Goal: Task Accomplishment & Management: Manage account settings

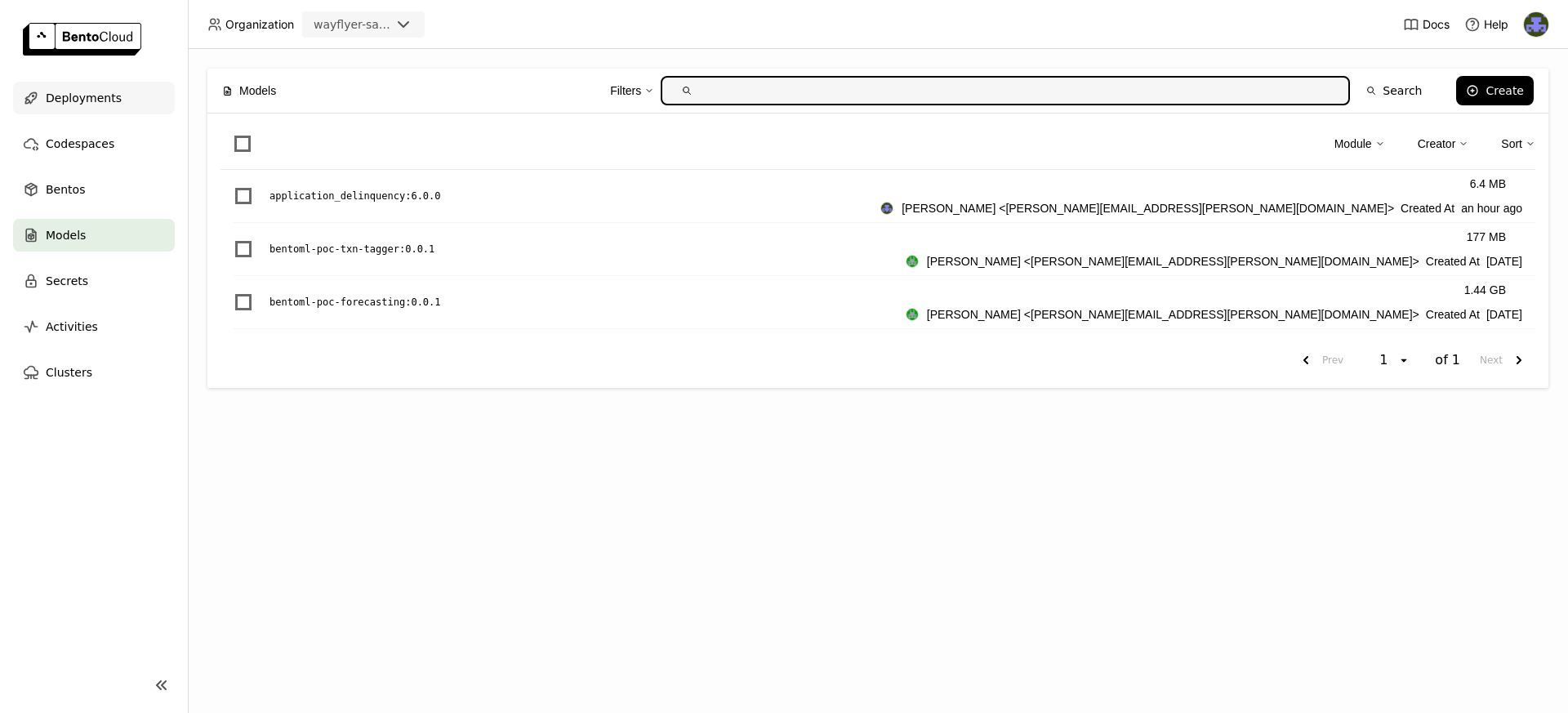
click at [102, 93] on span "Deployments" at bounding box center [83, 98] width 76 height 19
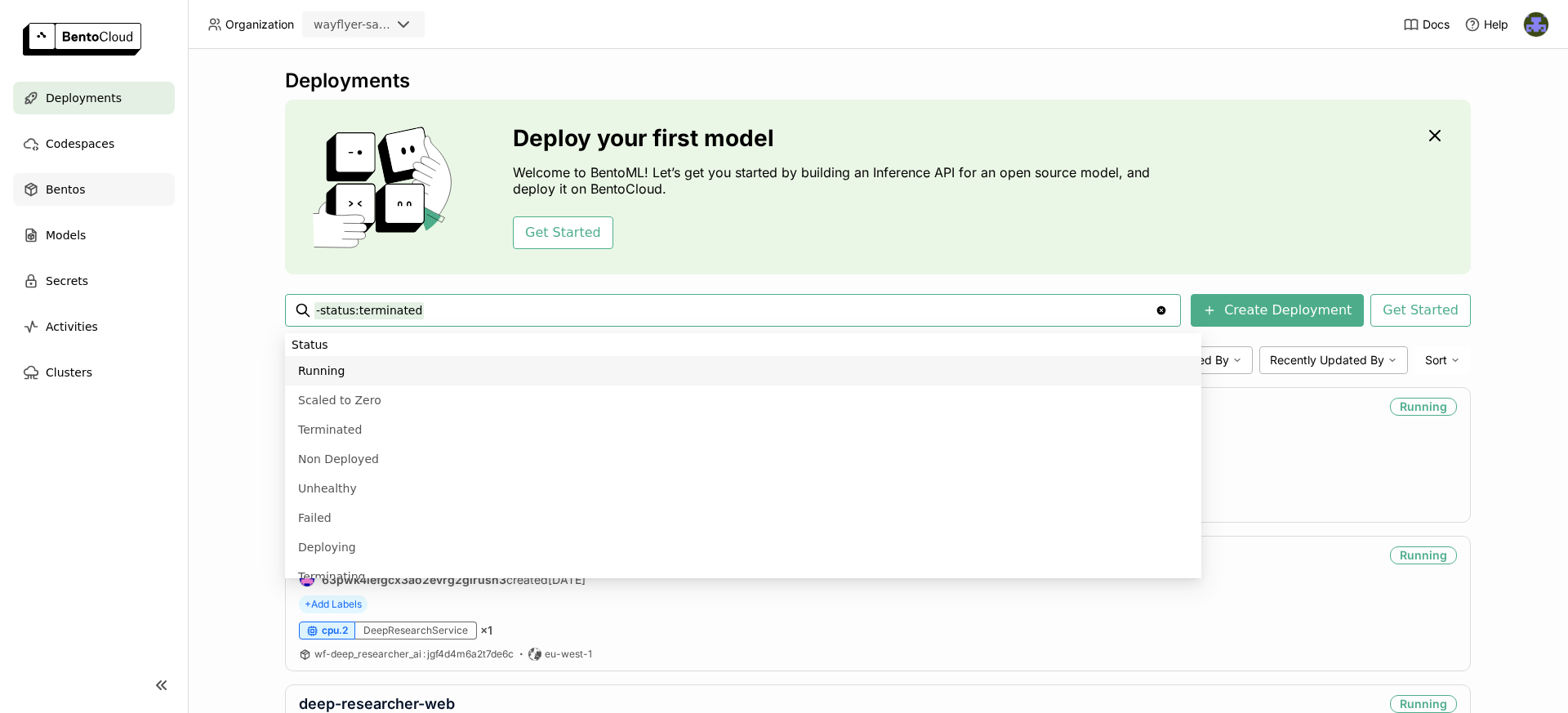
click at [115, 173] on div "Bentos" at bounding box center [93, 189] width 162 height 32
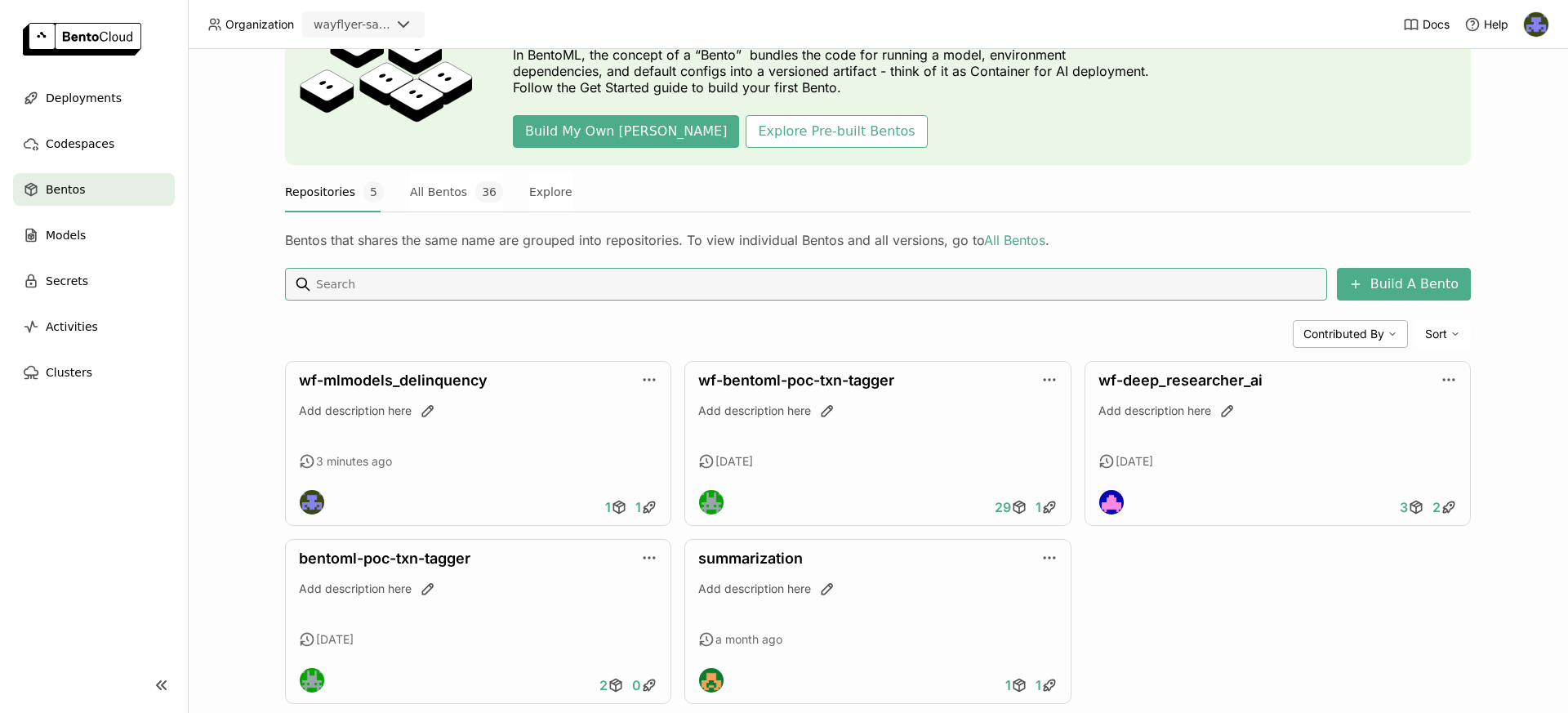
scroll to position [144, 0]
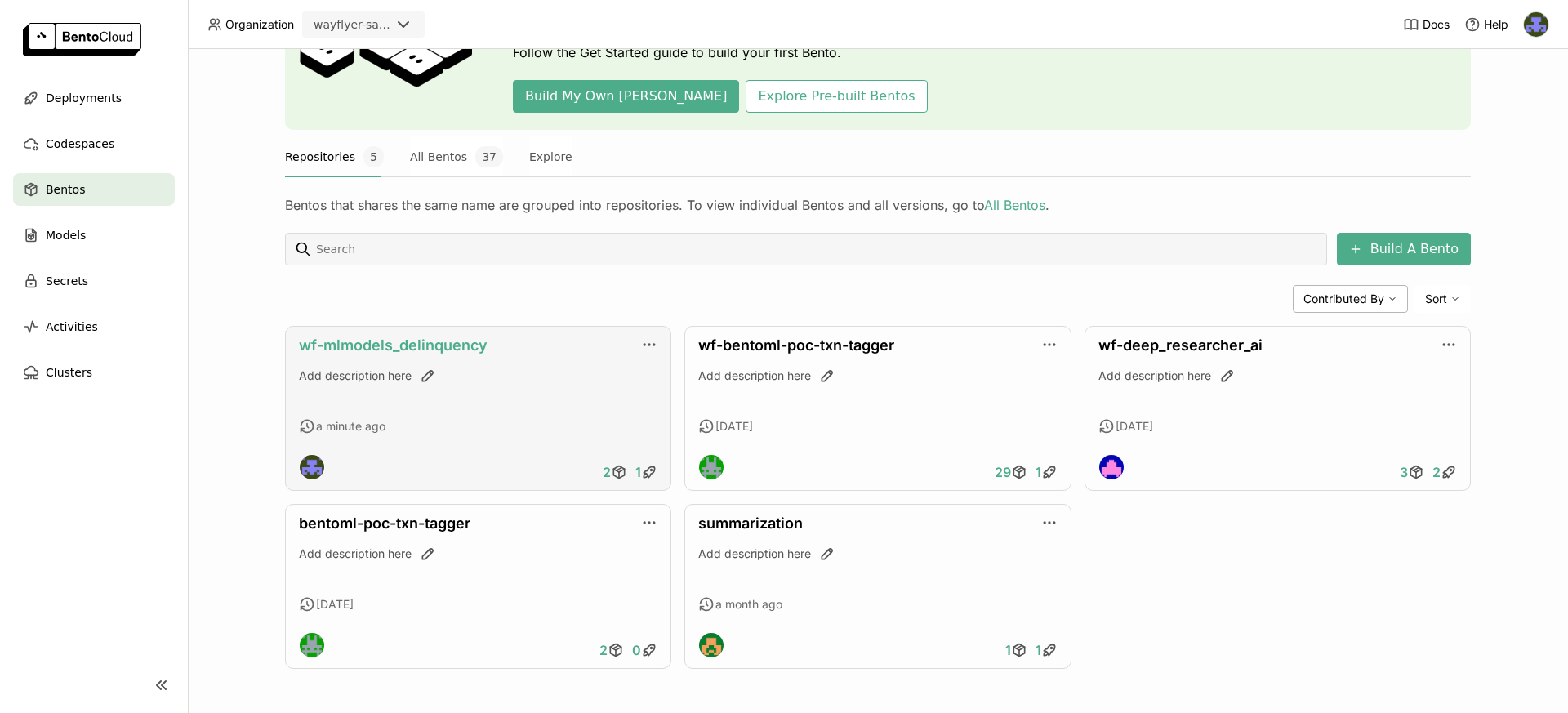
click at [425, 352] on link "wf-mlmodels_delinquency" at bounding box center [393, 345] width 189 height 17
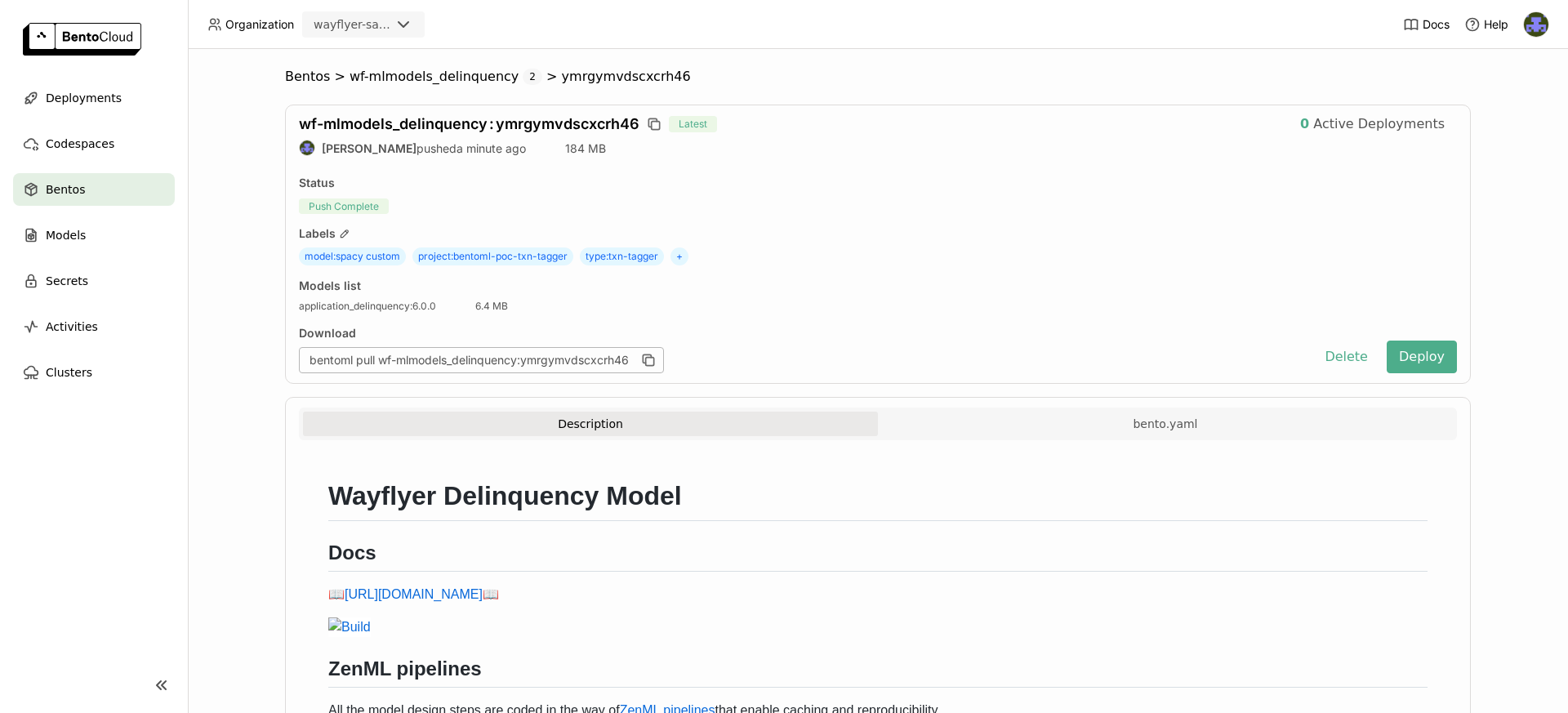
click at [114, 196] on div "Bentos" at bounding box center [93, 189] width 162 height 32
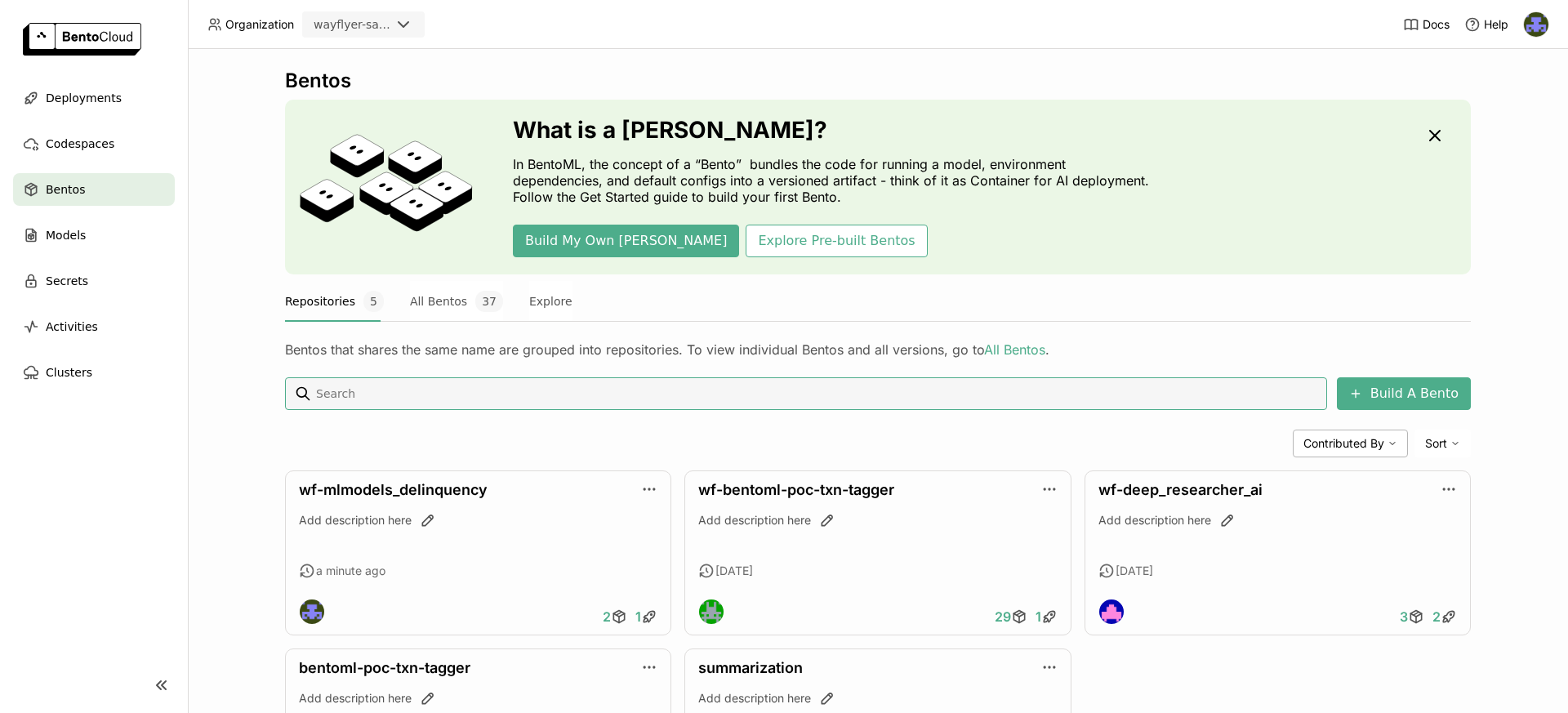
scroll to position [1, 0]
click at [619, 615] on icon at bounding box center [622, 614] width 6 height 3
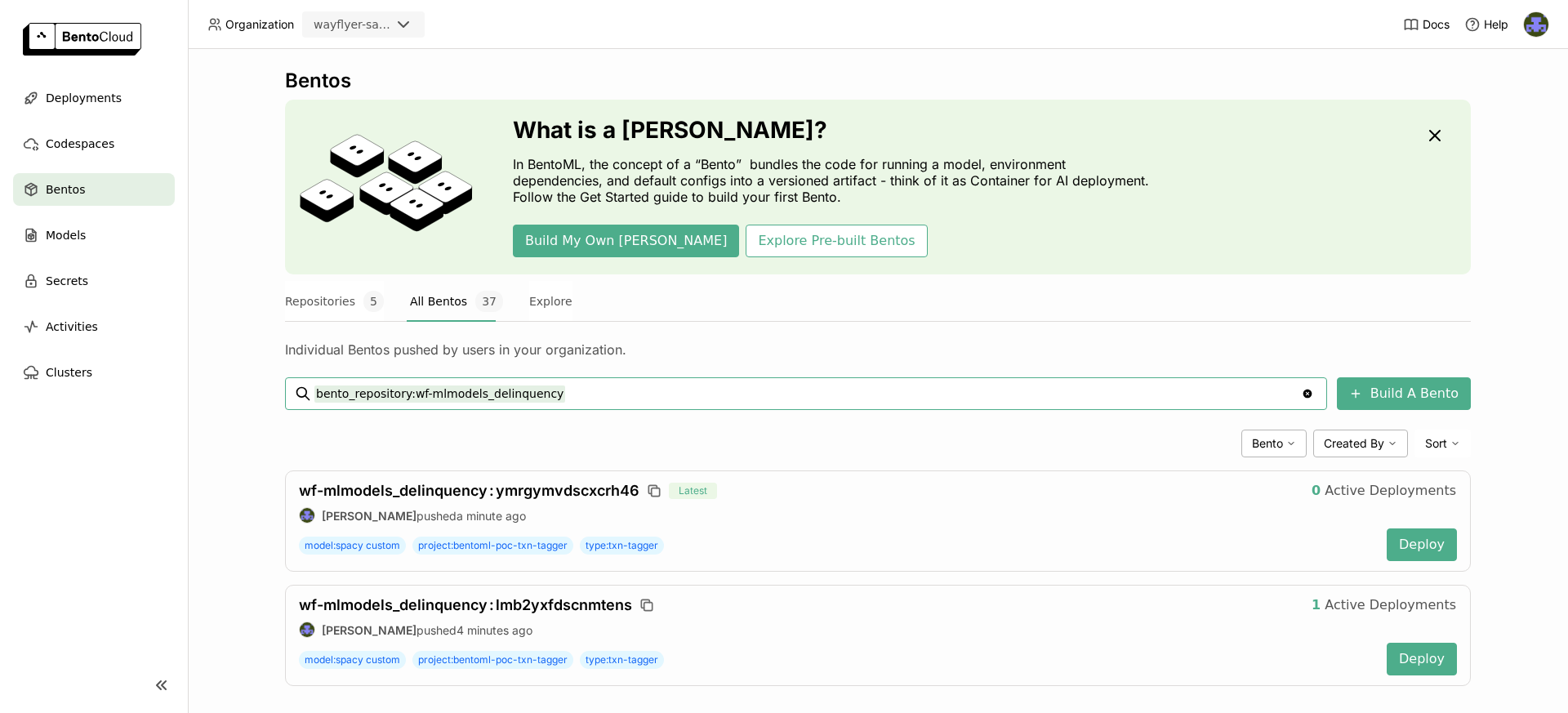
scroll to position [17, 0]
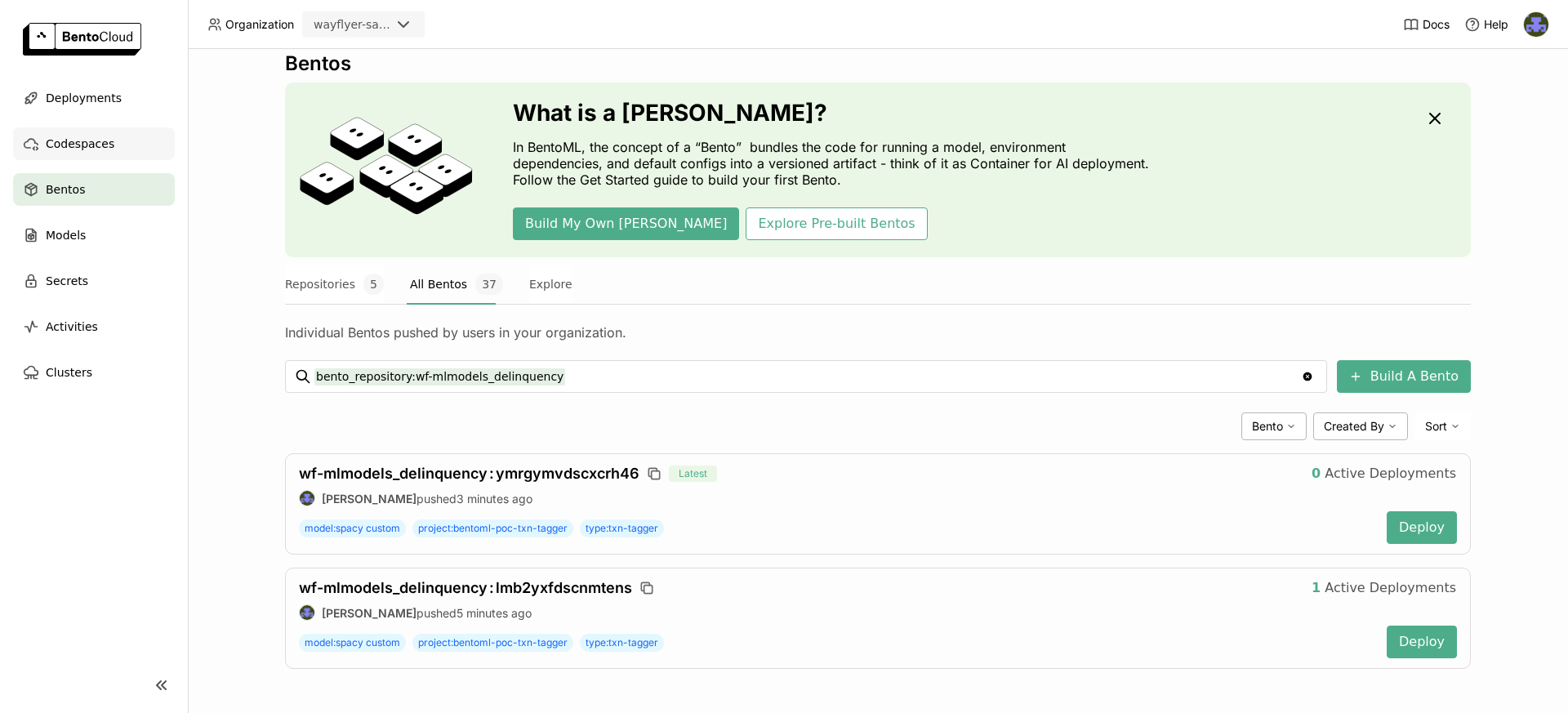
click at [102, 143] on span "Codespaces" at bounding box center [79, 143] width 69 height 19
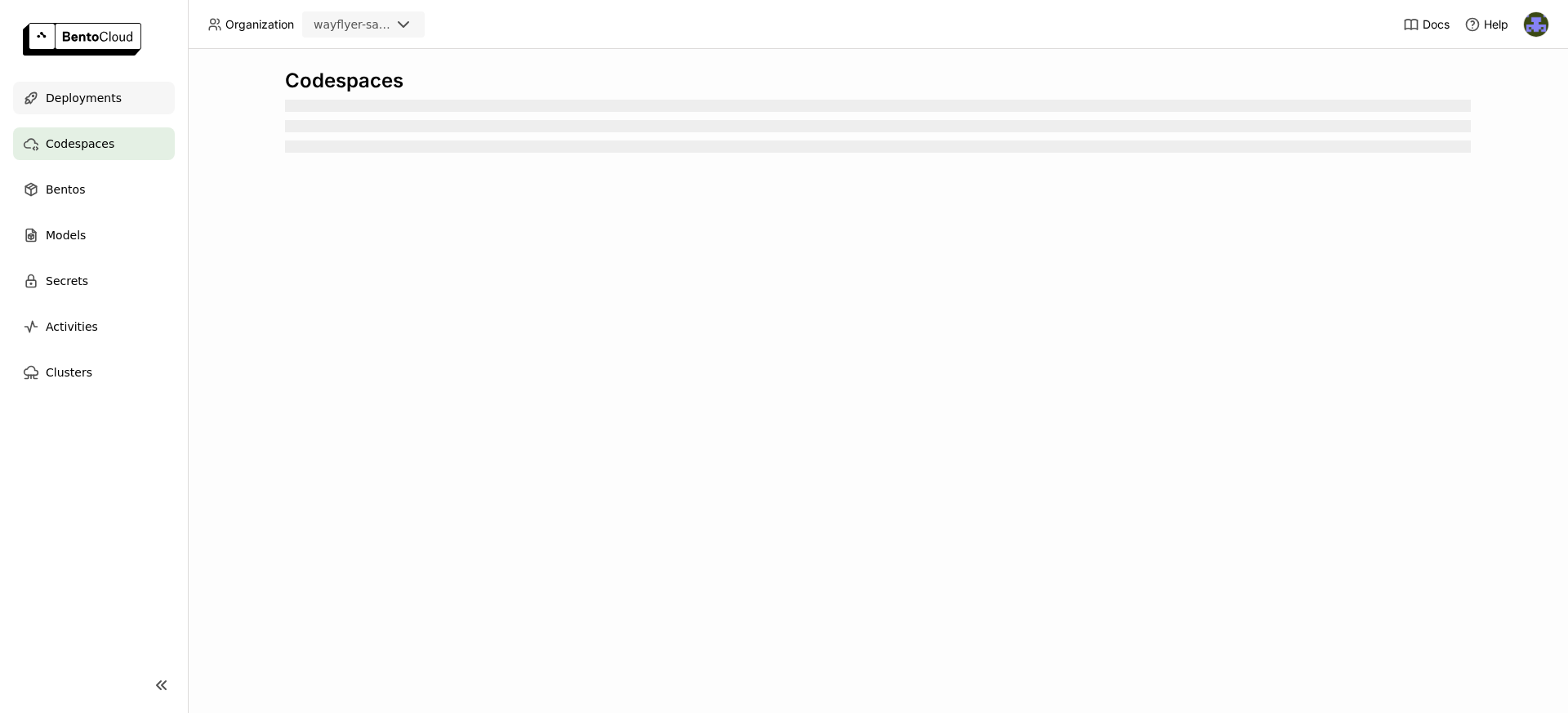
click at [81, 108] on div "Deployments" at bounding box center [93, 97] width 162 height 32
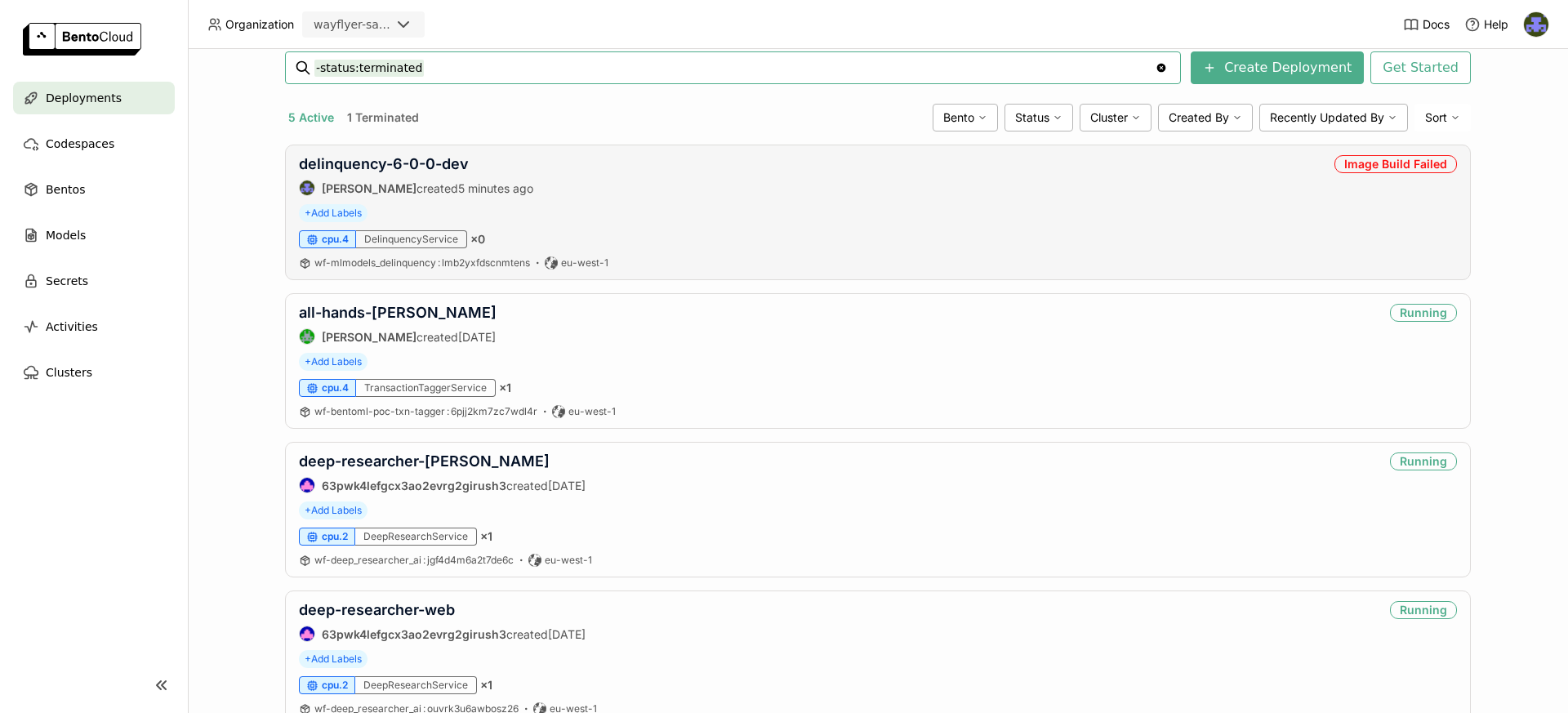
scroll to position [244, 0]
click at [383, 161] on link "delinquency-6-0-0-dev" at bounding box center [383, 163] width 169 height 17
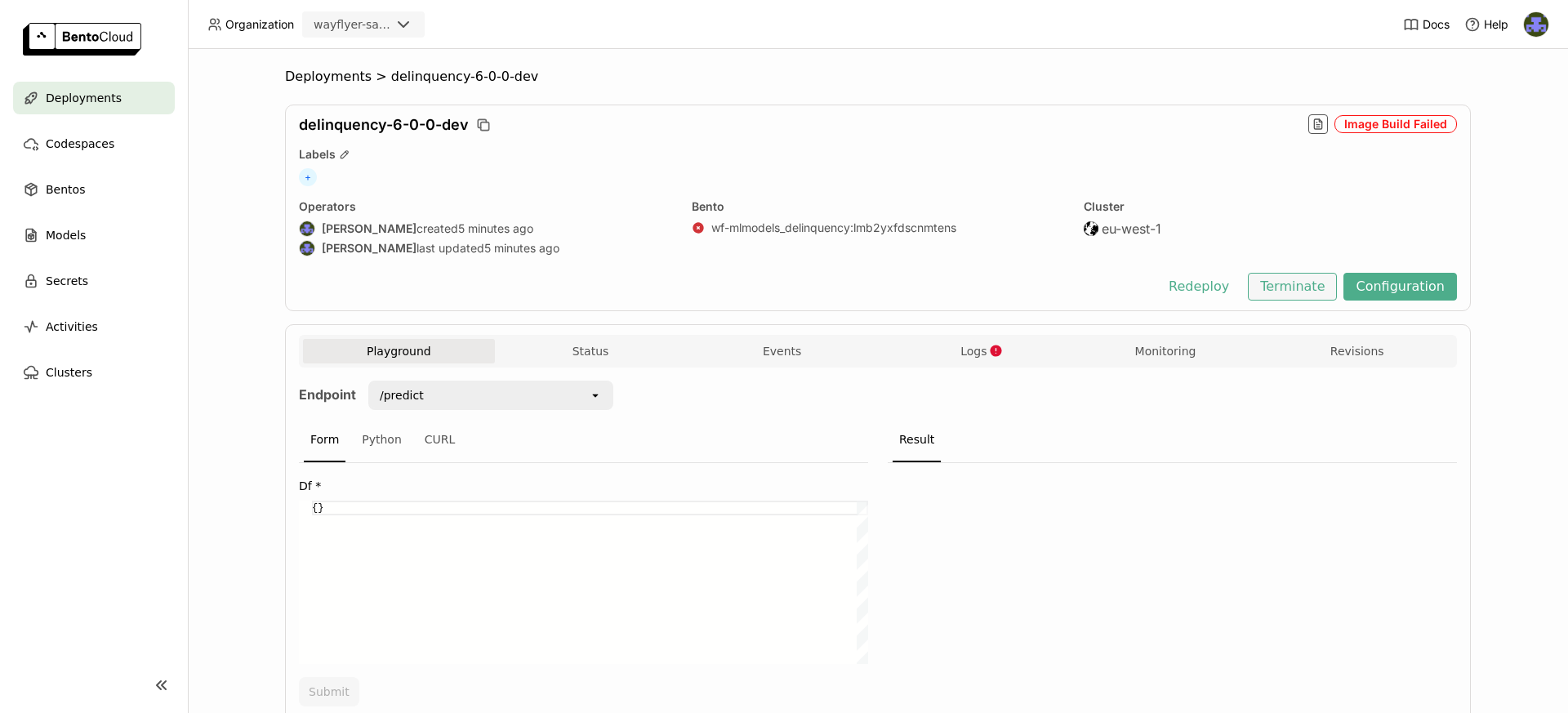
click at [1295, 287] on button "Terminate" at bounding box center [1292, 287] width 89 height 28
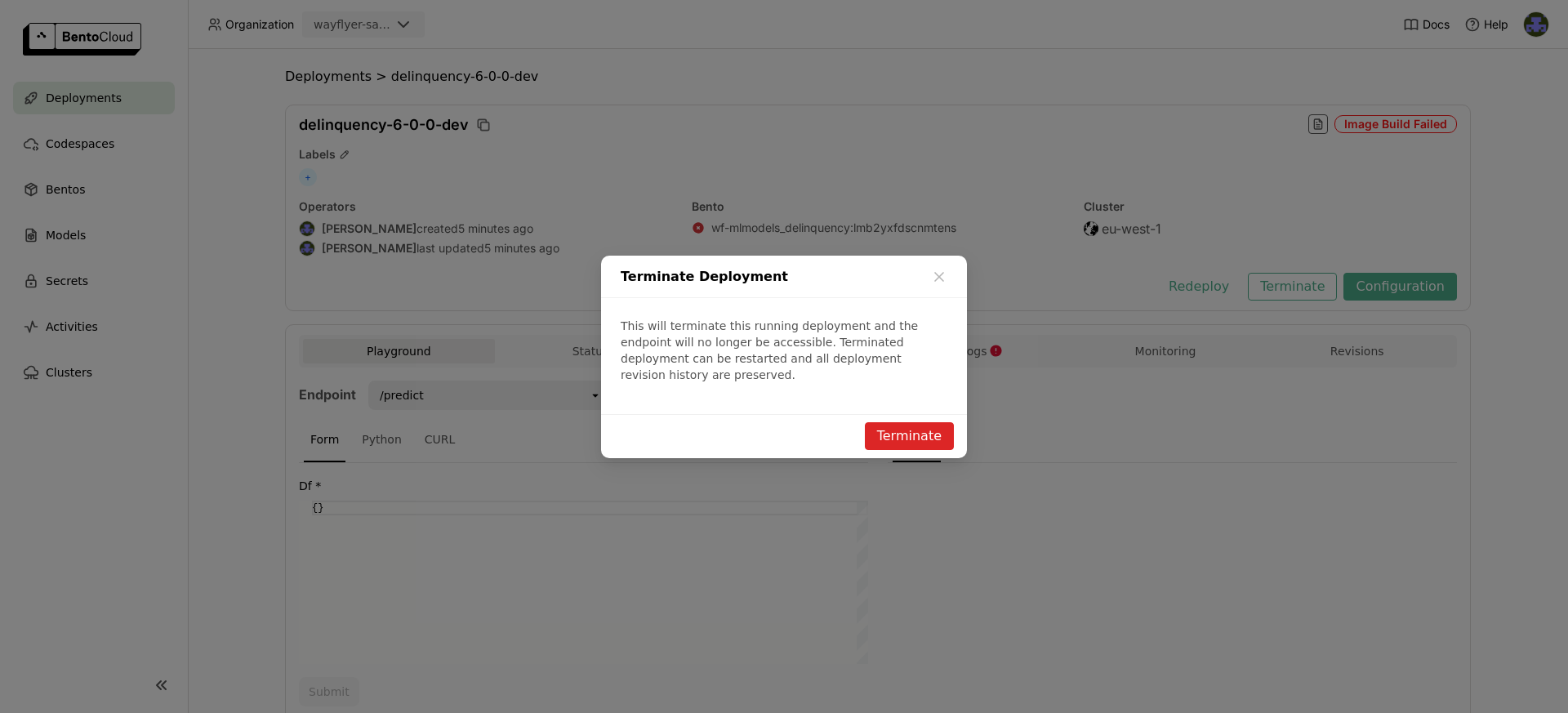
click at [909, 422] on button "Terminate" at bounding box center [909, 436] width 89 height 28
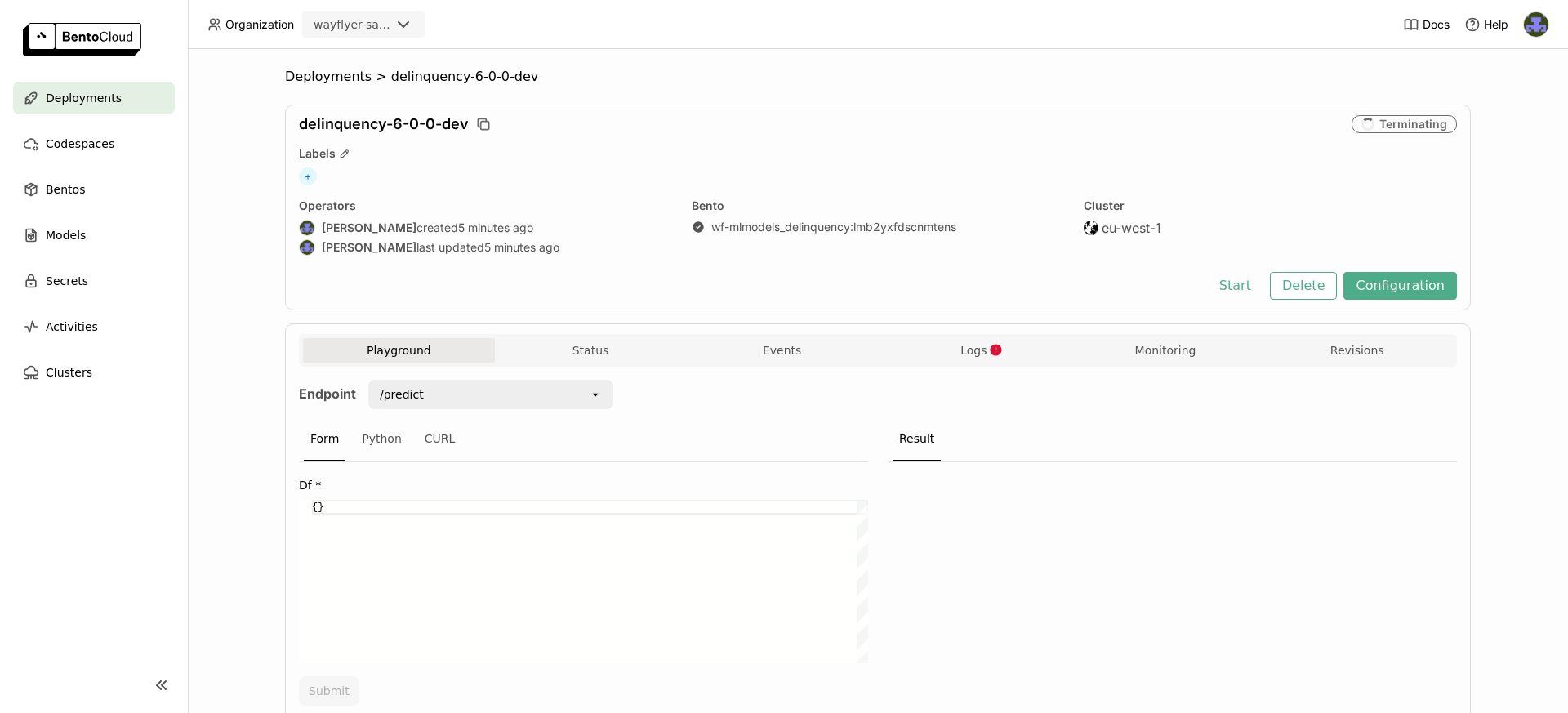
click at [64, 93] on span "Deployments" at bounding box center [83, 98] width 76 height 19
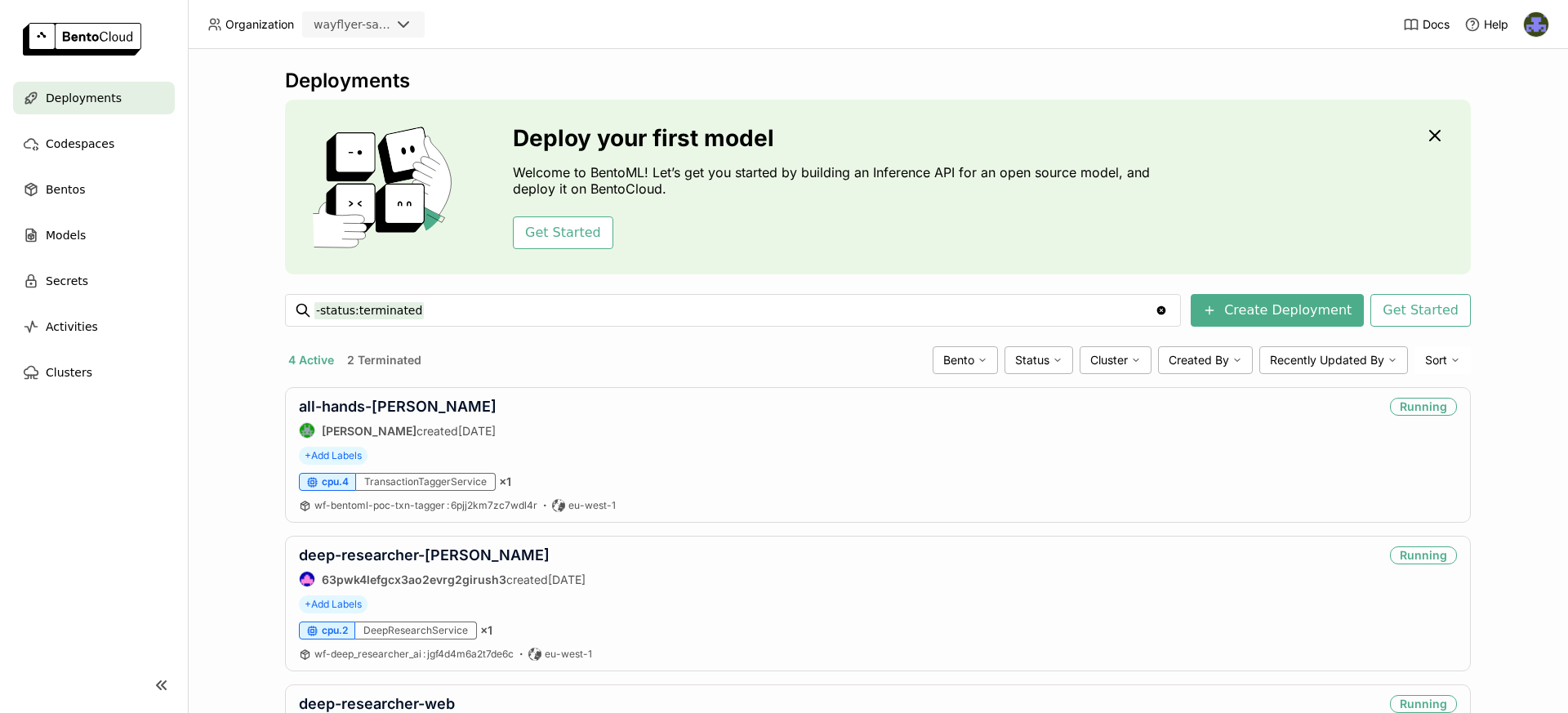
click at [394, 364] on button "2 Terminated" at bounding box center [384, 360] width 81 height 21
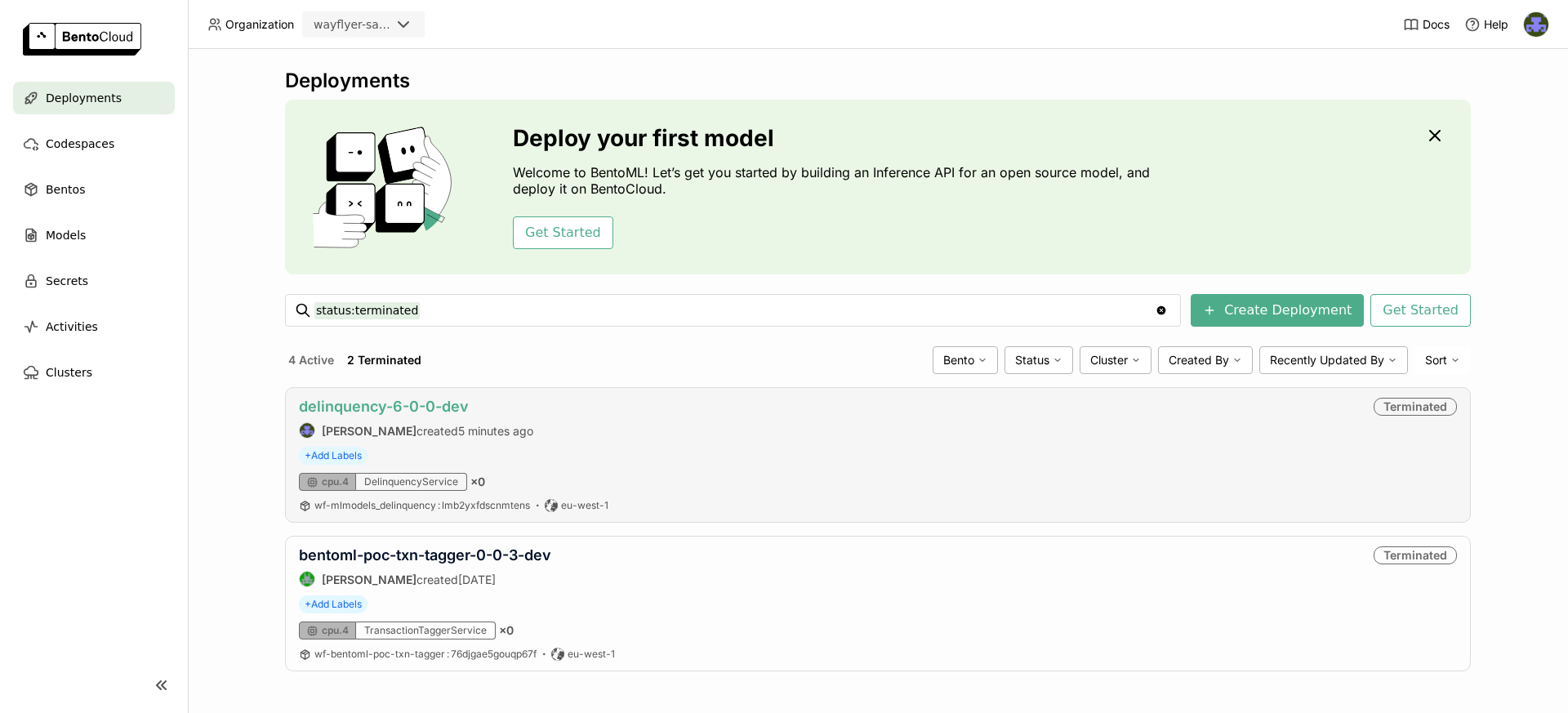
click at [397, 404] on link "delinquency-6-0-0-dev" at bounding box center [383, 406] width 169 height 17
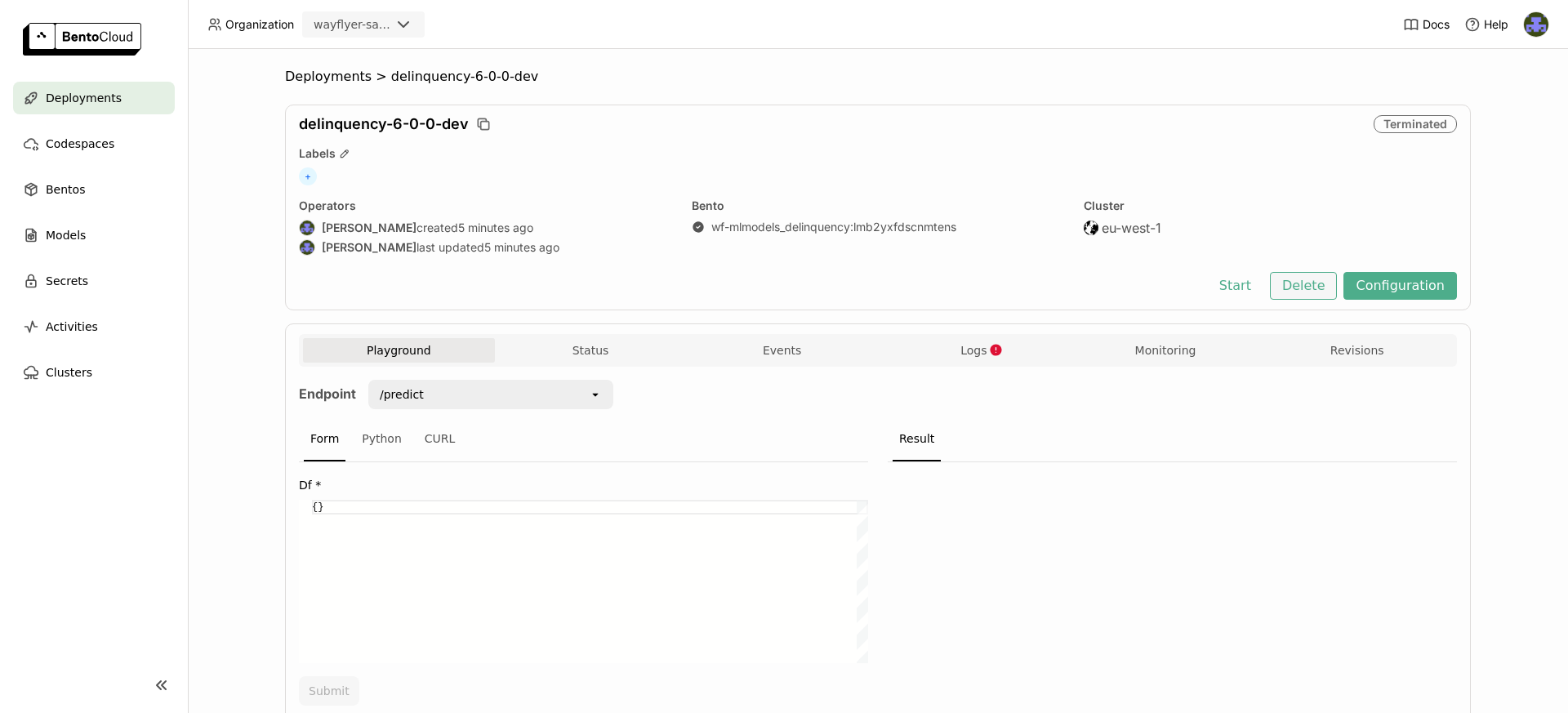
click at [1316, 288] on button "Delete" at bounding box center [1304, 286] width 68 height 28
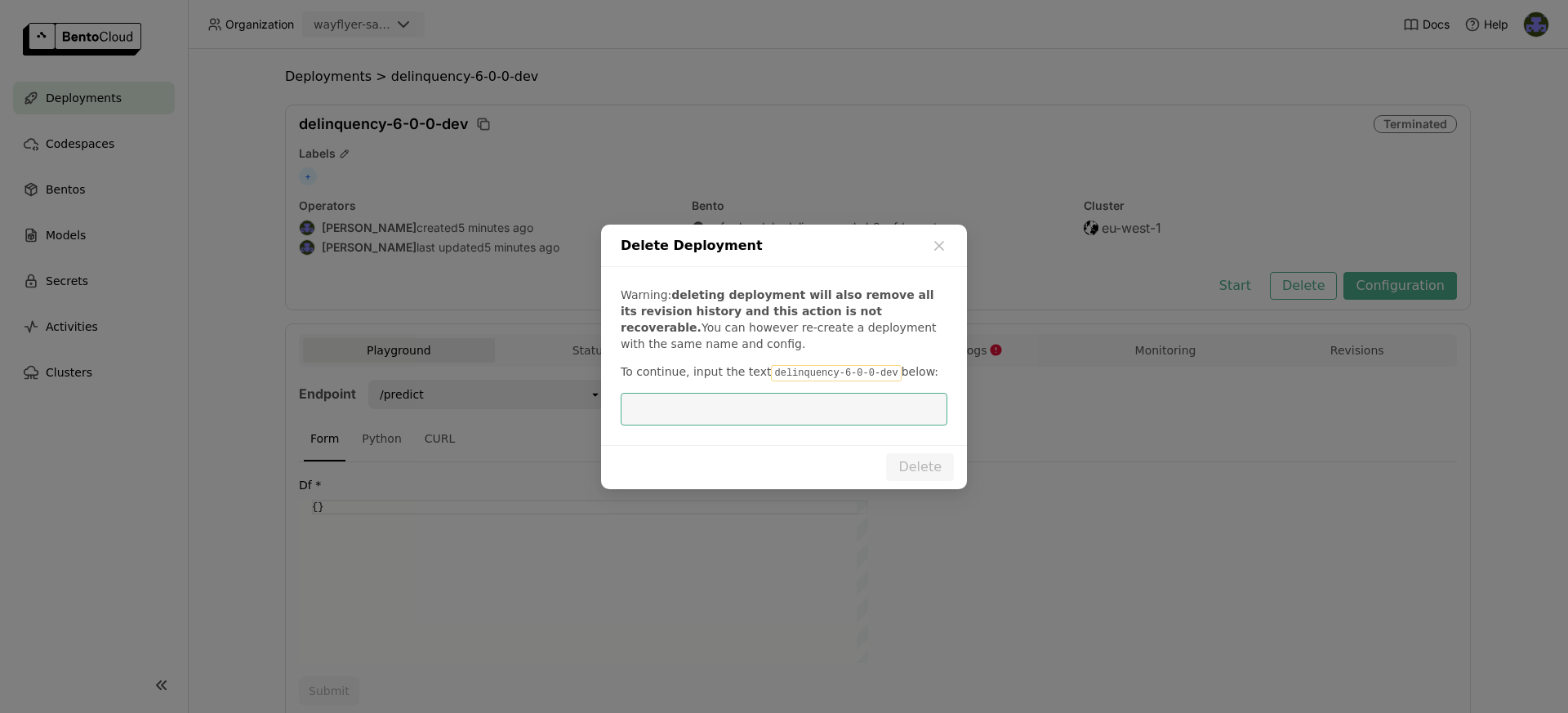
click at [837, 407] on input "dialog" at bounding box center [784, 410] width 307 height 31
drag, startPoint x: 888, startPoint y: 370, endPoint x: 762, endPoint y: 376, distance: 126.1
click at [770, 376] on code "delinquency-6-0-0-dev" at bounding box center [835, 373] width 130 height 17
copy code "delinquency-6-0-0-dev"
click at [763, 385] on div "Warning: deleting deployment will also remove all its revision history and this…" at bounding box center [784, 356] width 366 height 178
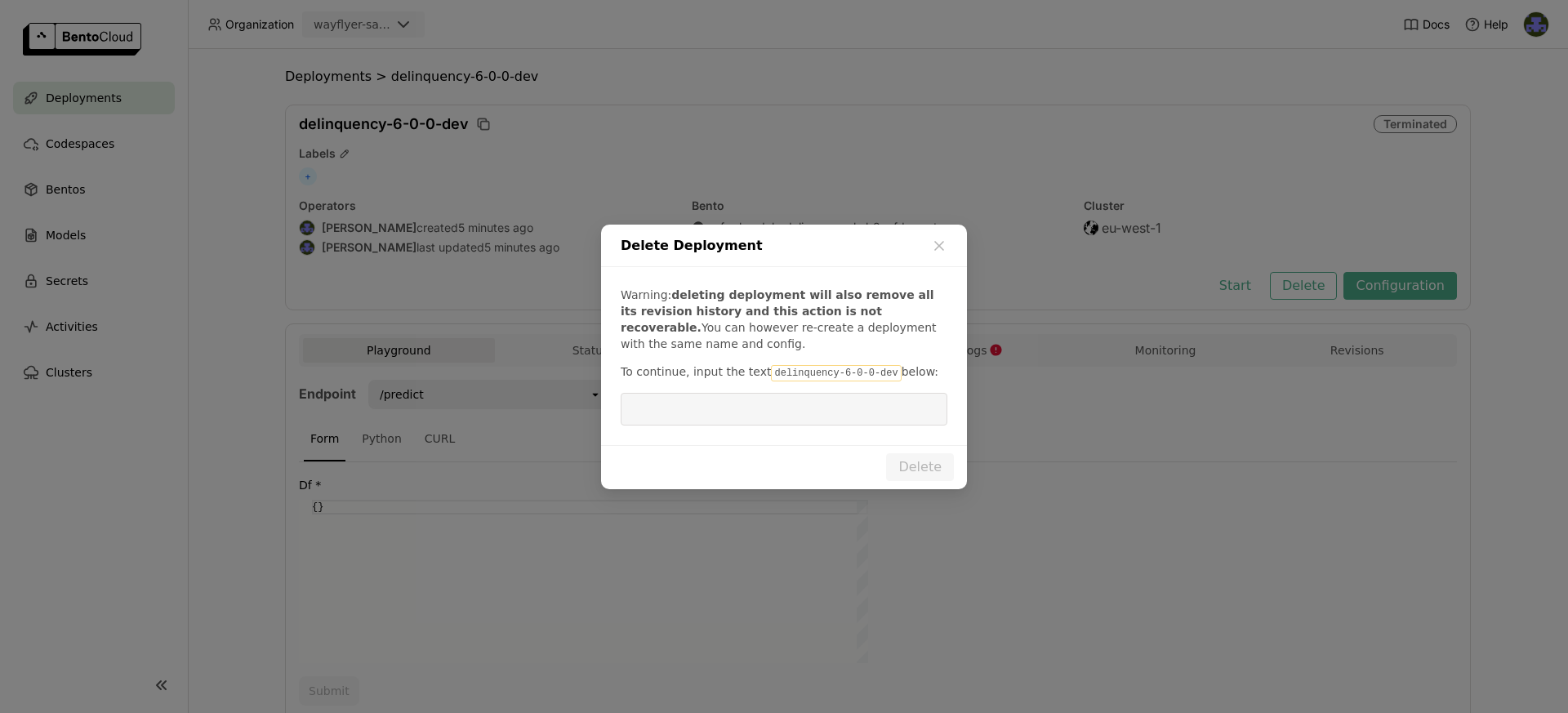
click at [783, 398] on input "dialog" at bounding box center [784, 410] width 307 height 31
paste input "delinquency-6-0-0-dev"
type input "delinquency-6-0-0-dev"
click at [939, 465] on button "Delete" at bounding box center [920, 467] width 68 height 28
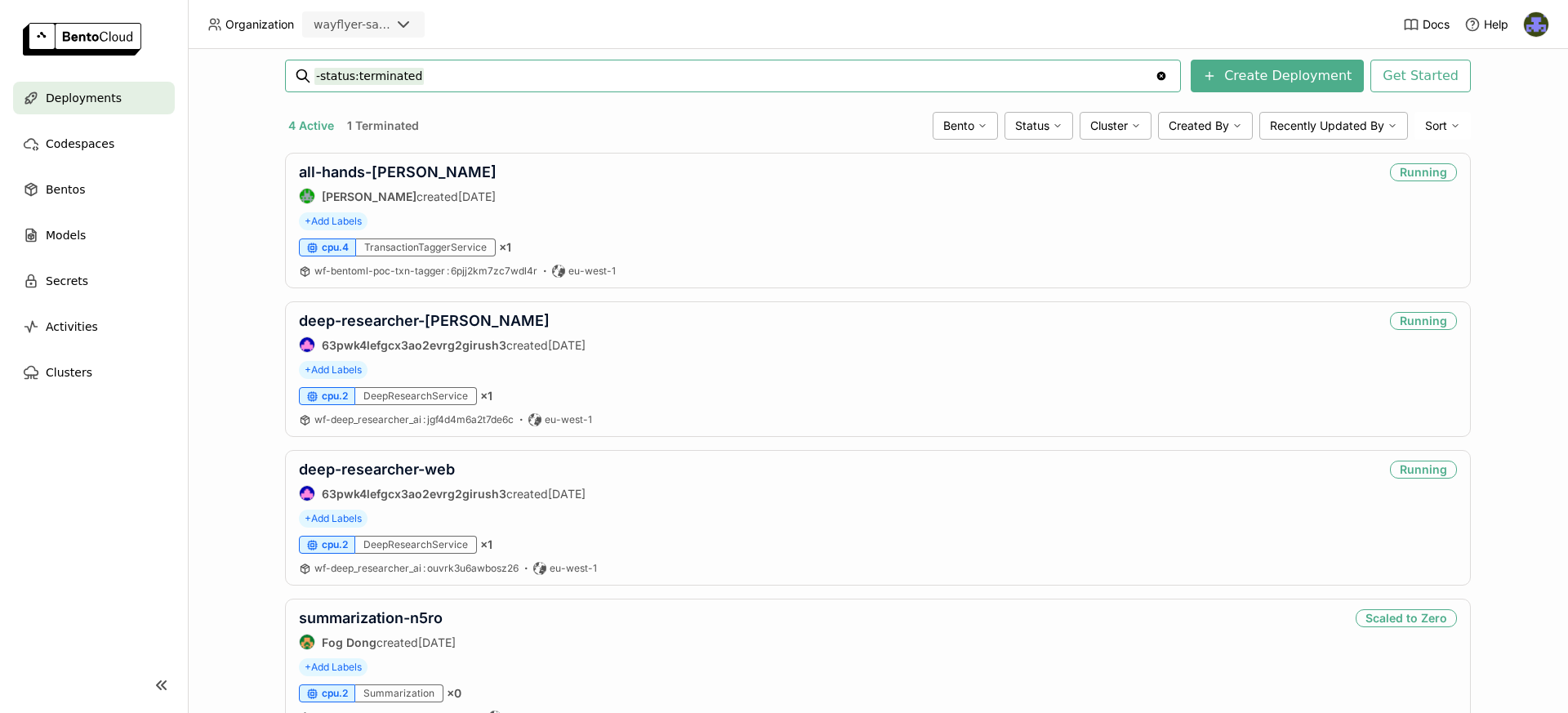
scroll to position [300, 0]
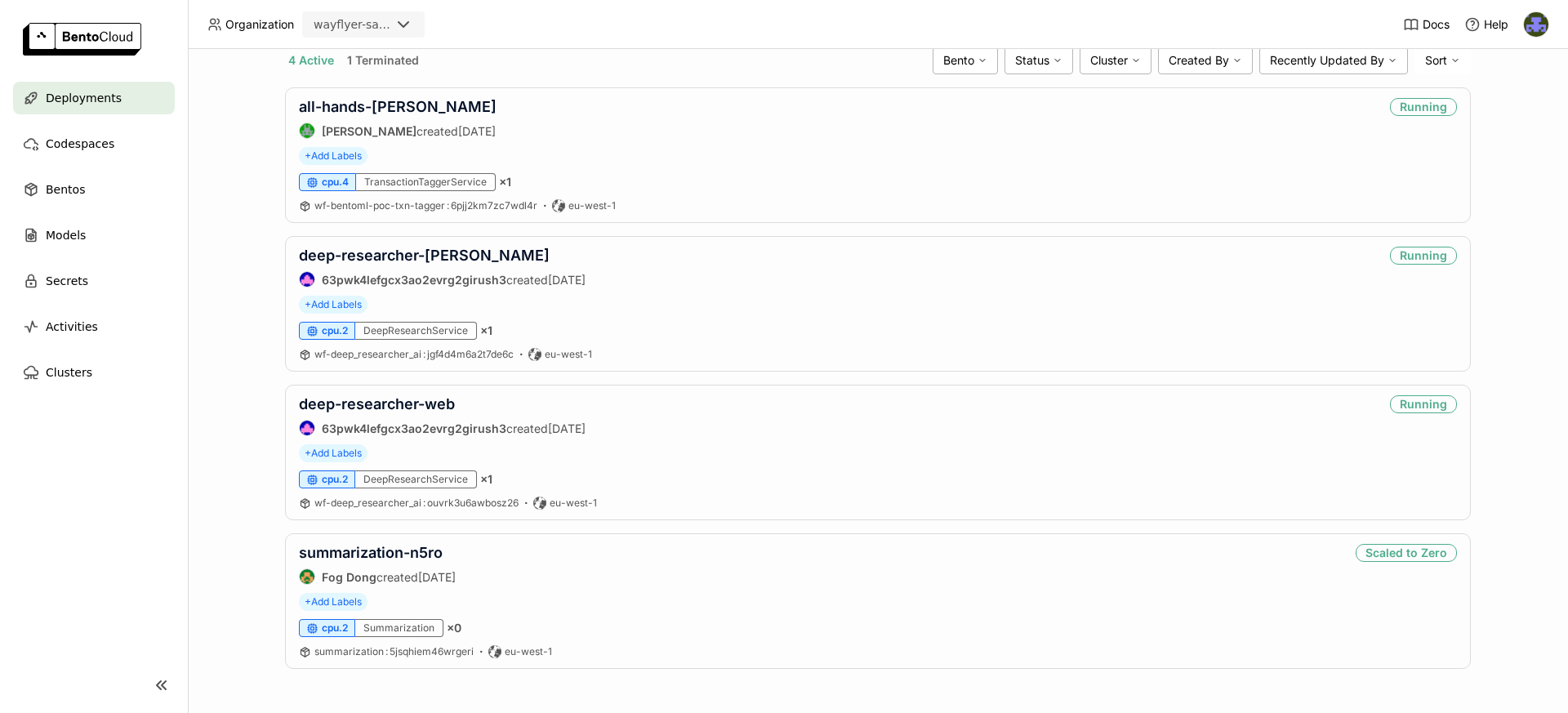
click at [107, 82] on div "Deployments" at bounding box center [93, 97] width 162 height 32
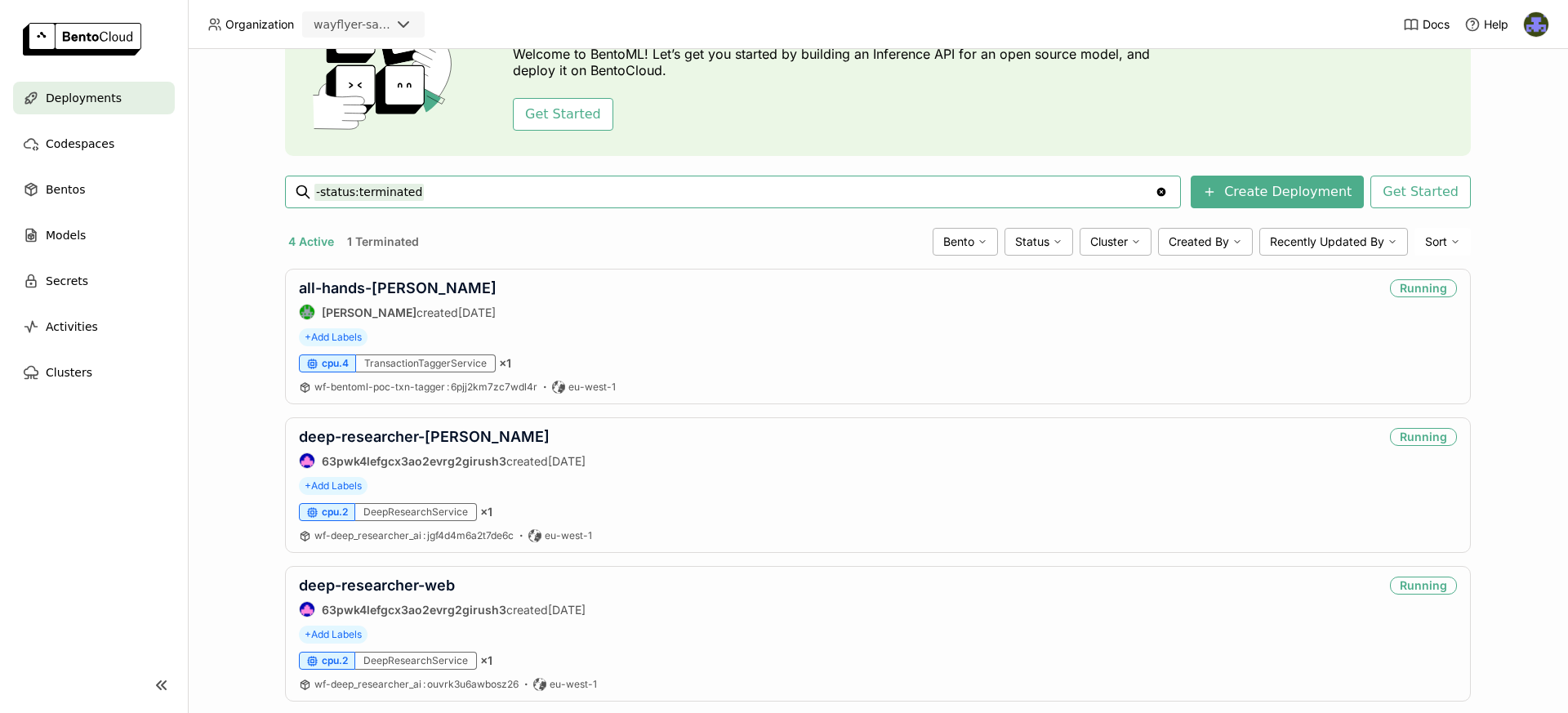
scroll to position [300, 0]
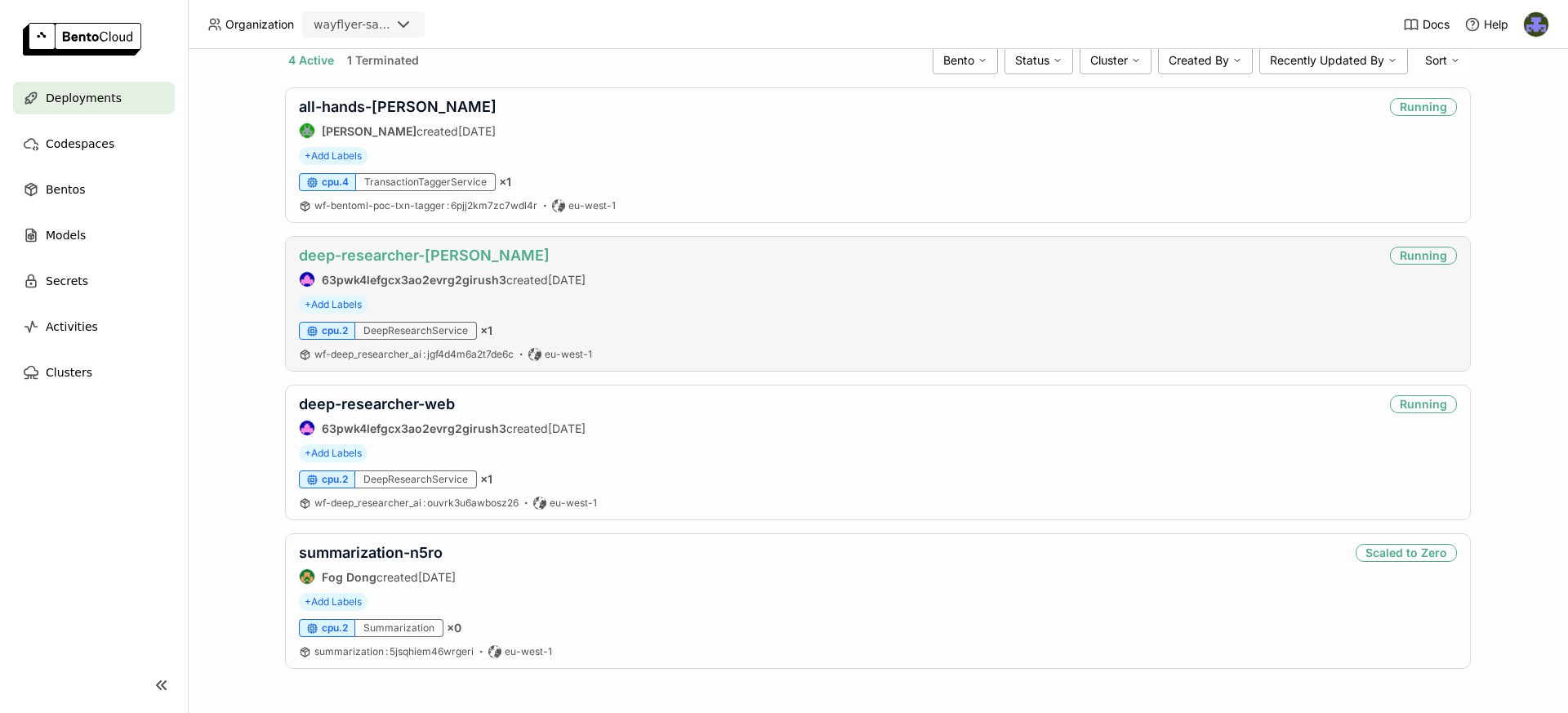
click at [412, 259] on link "deep-researcher-[PERSON_NAME]" at bounding box center [424, 255] width 251 height 17
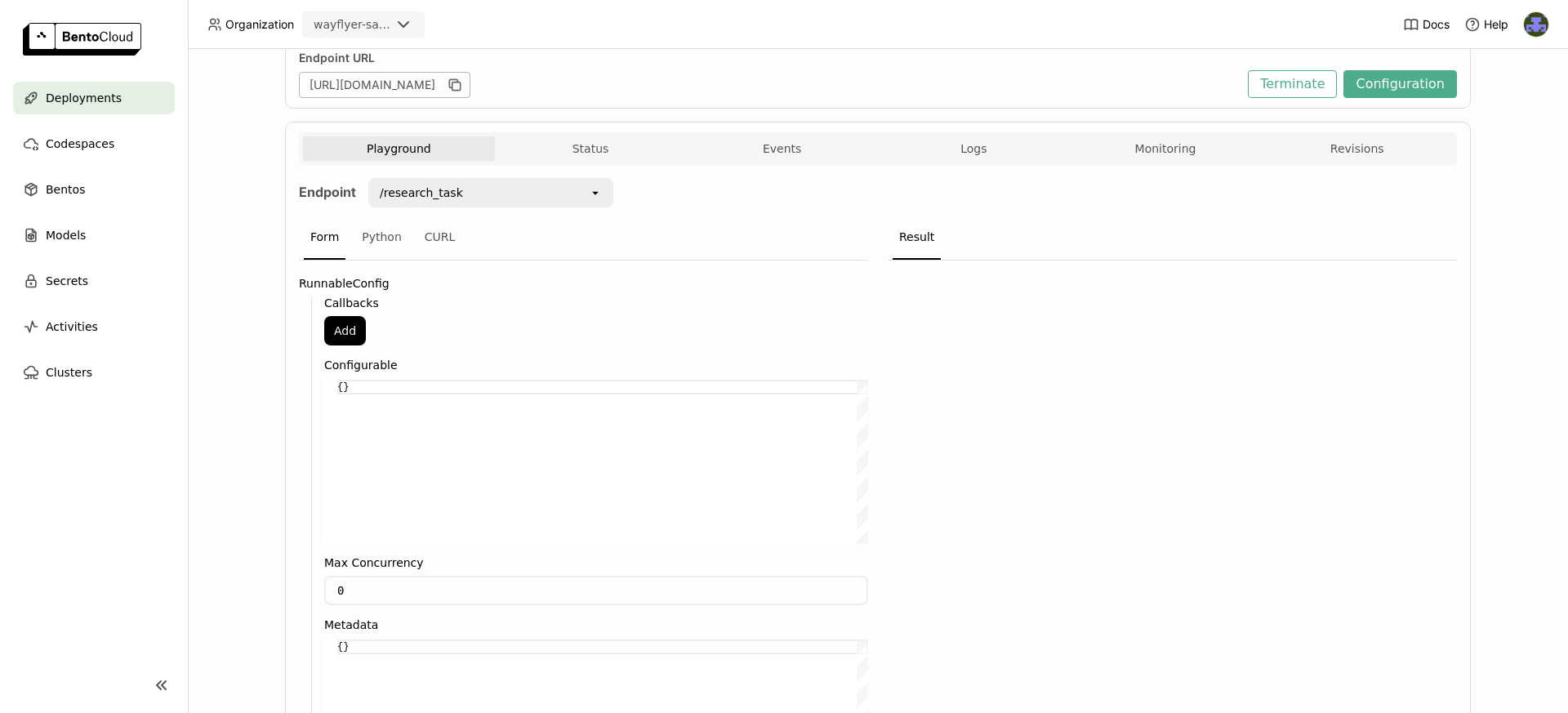
scroll to position [218, 0]
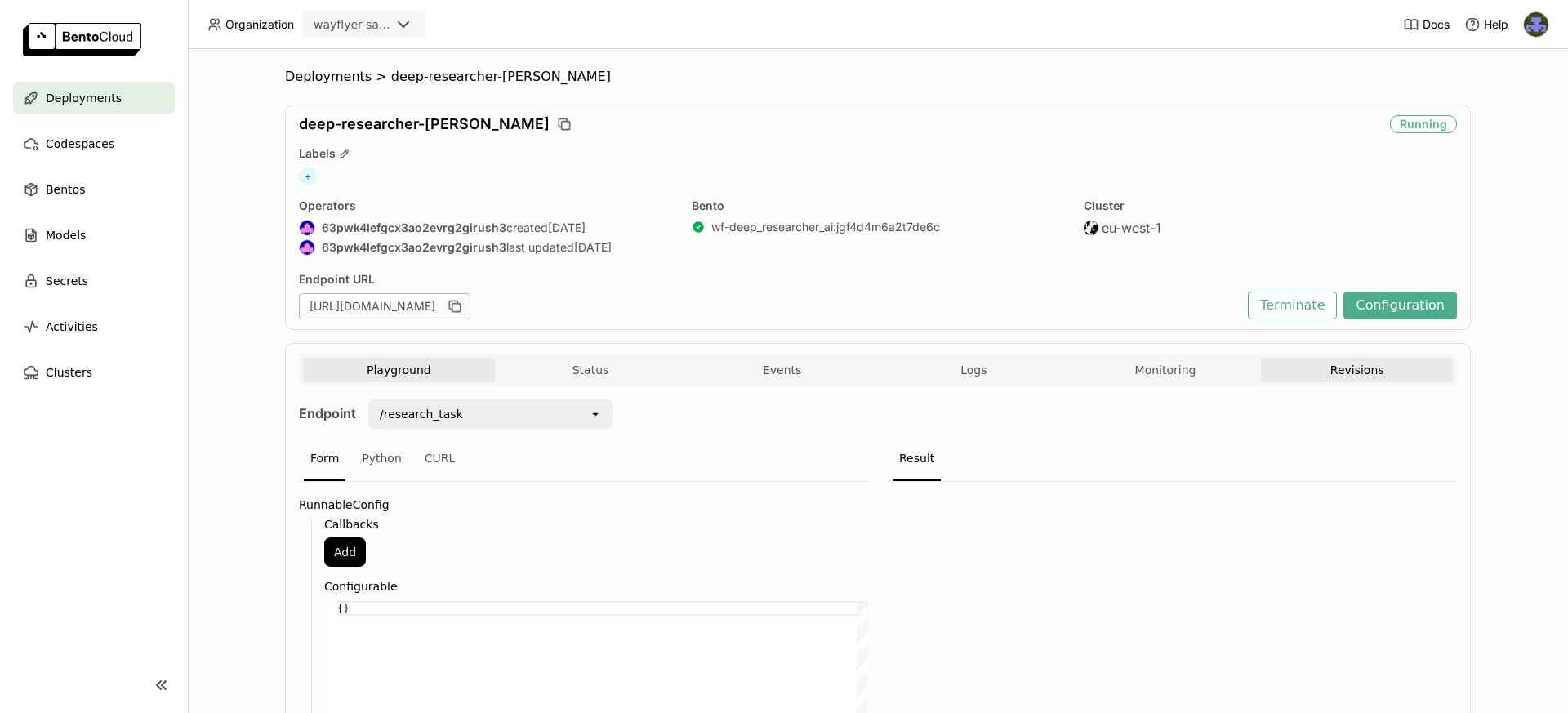
click at [1383, 379] on button "Revisions" at bounding box center [1357, 370] width 192 height 24
click at [62, 190] on span "Bentos" at bounding box center [65, 190] width 39 height 19
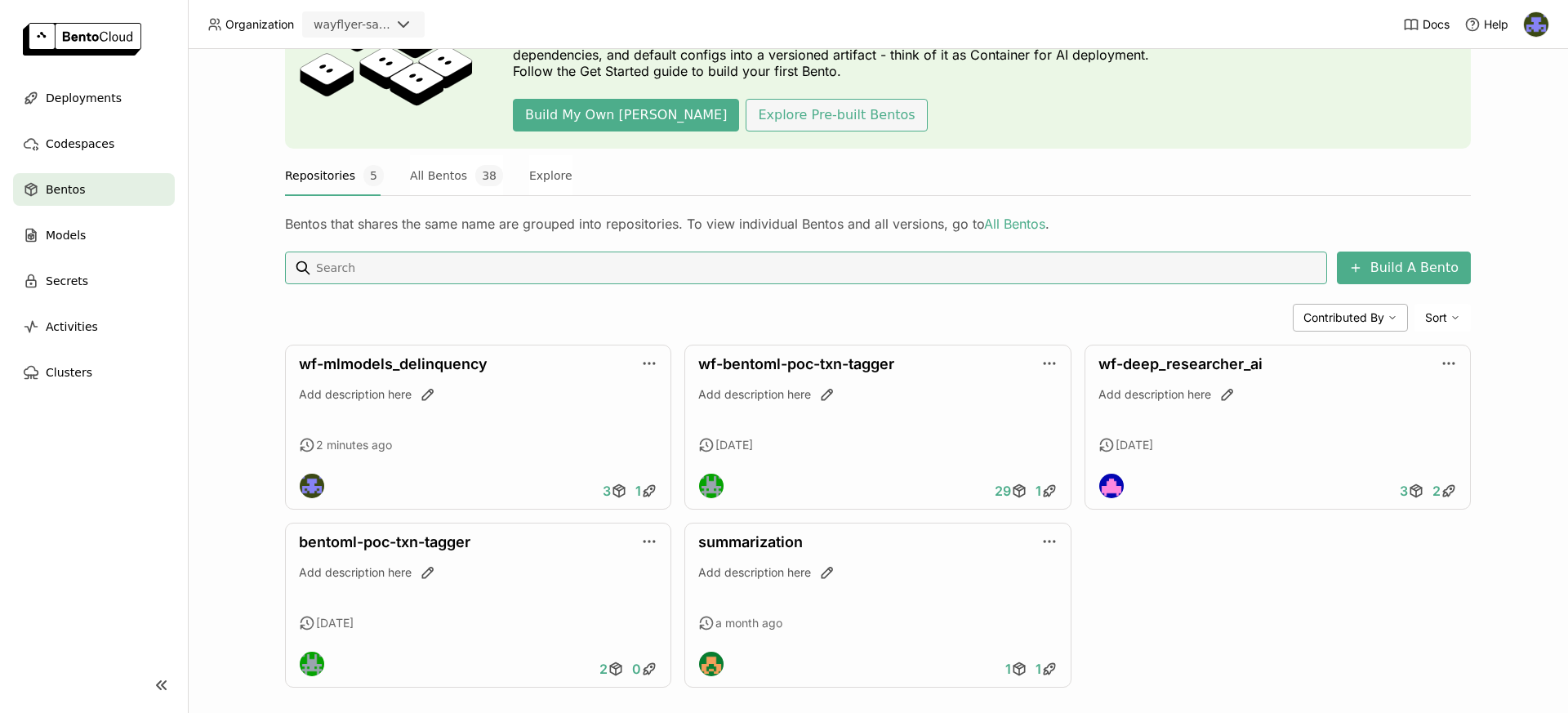
scroll to position [136, 0]
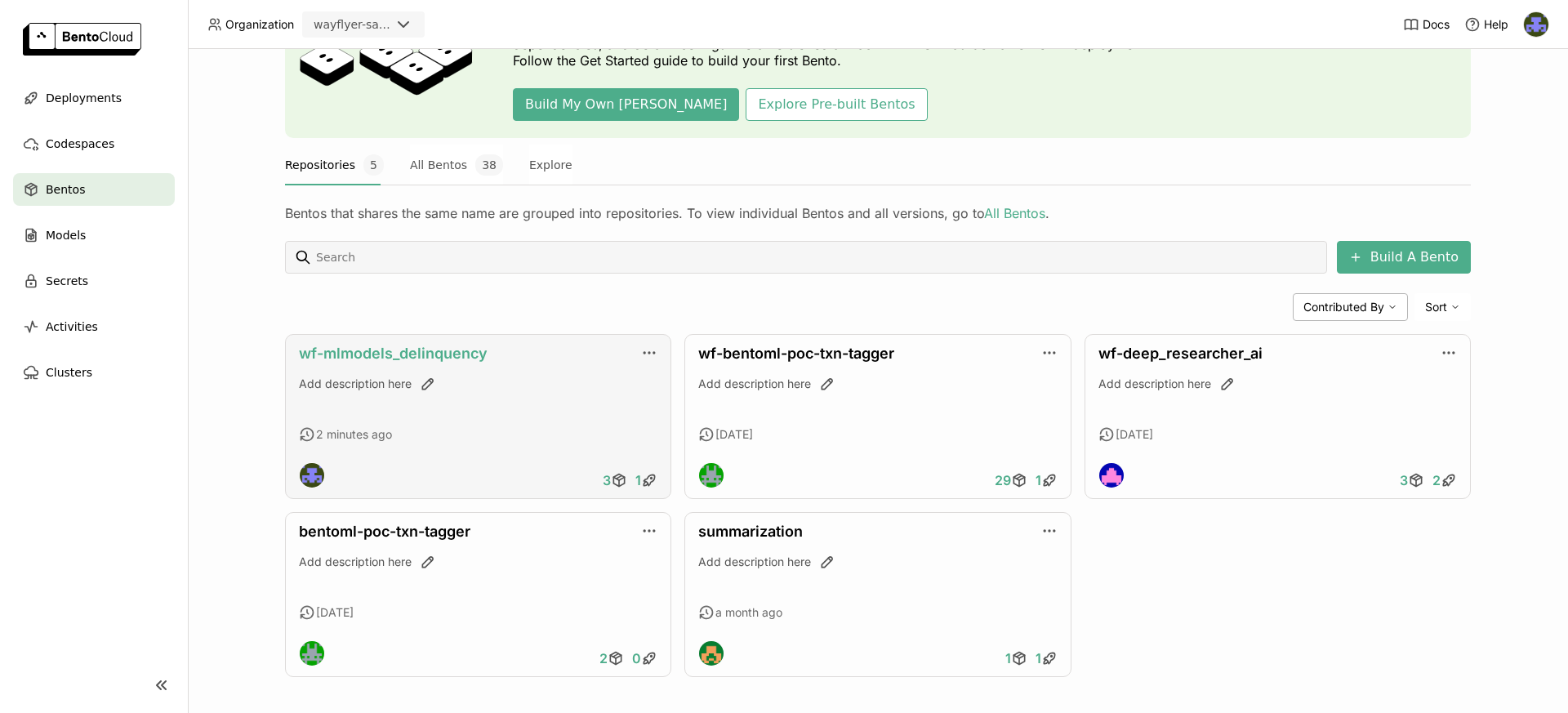
click at [354, 356] on link "wf-mlmodels_delinquency" at bounding box center [393, 353] width 189 height 17
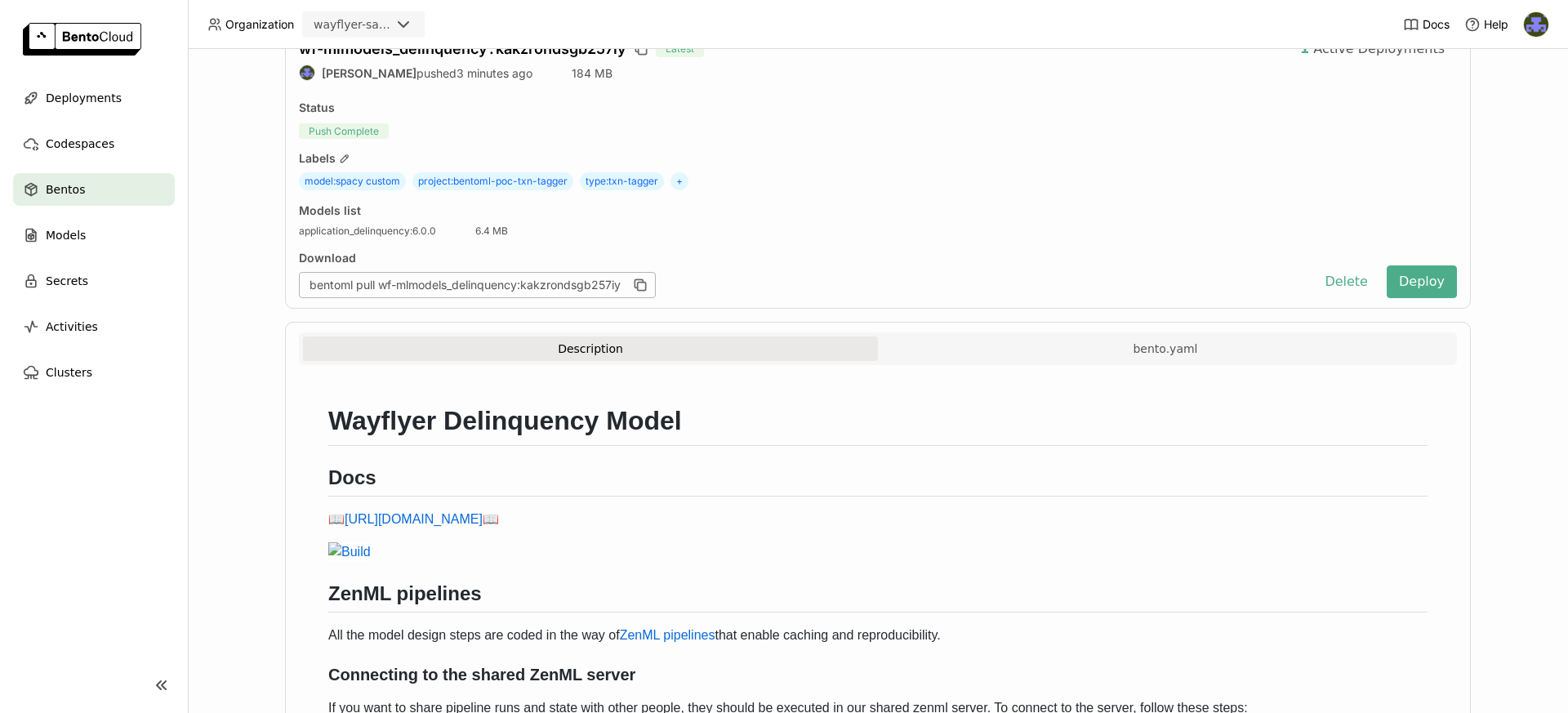
scroll to position [81, 0]
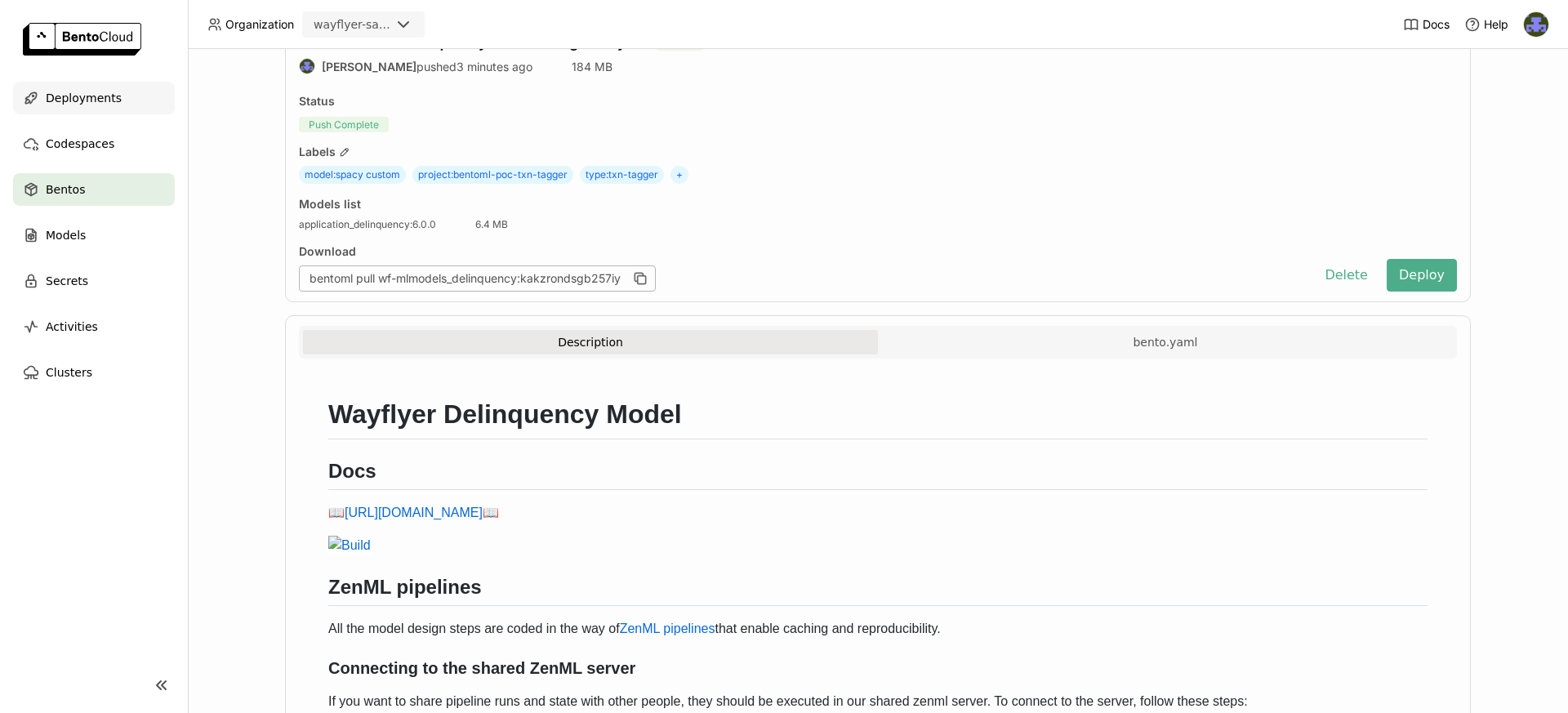
click at [78, 88] on span "Deployments" at bounding box center [83, 98] width 76 height 19
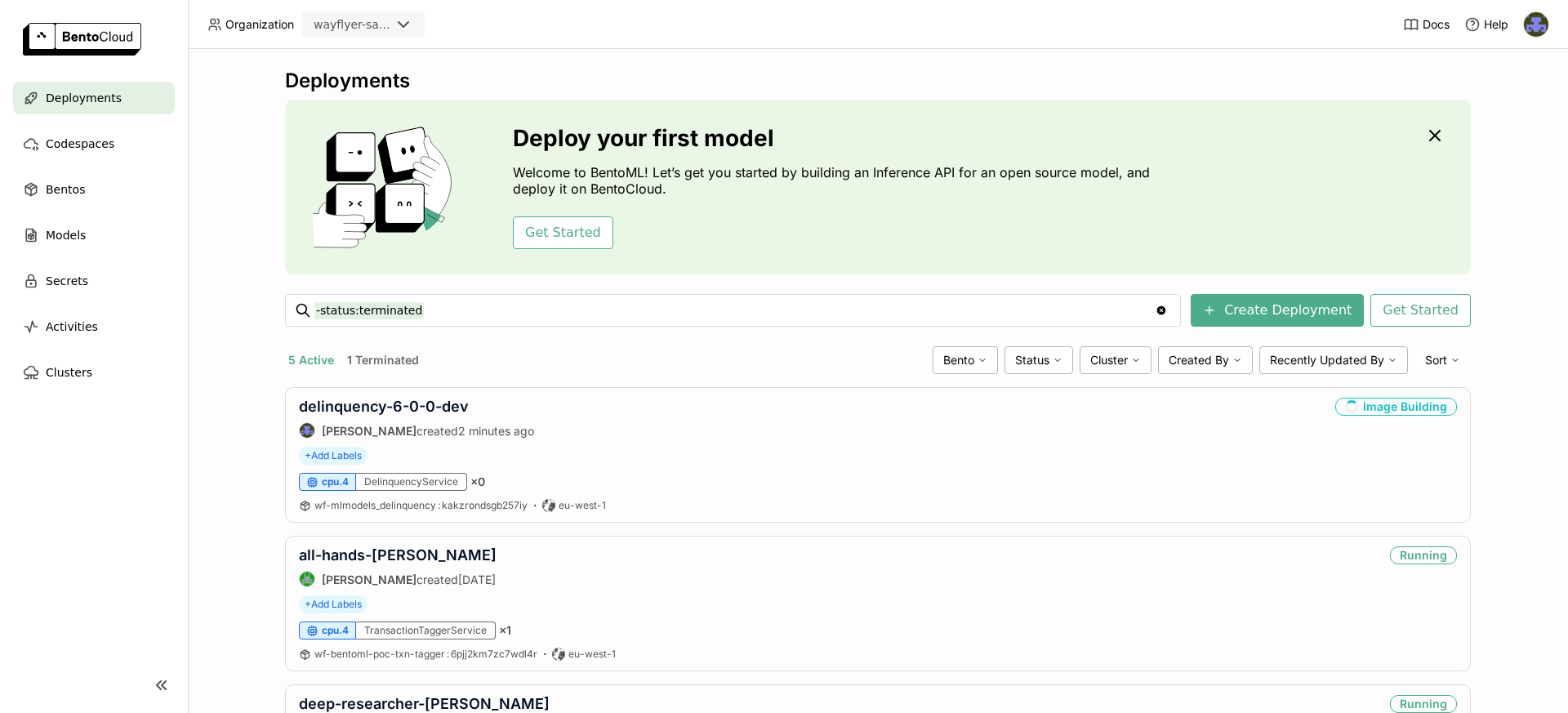
click at [211, 86] on div "Deployments Deploy your first model Welcome to BentoML! Let’s get you started b…" at bounding box center [878, 381] width 1380 height 664
click at [123, 192] on div "Bentos" at bounding box center [93, 189] width 162 height 32
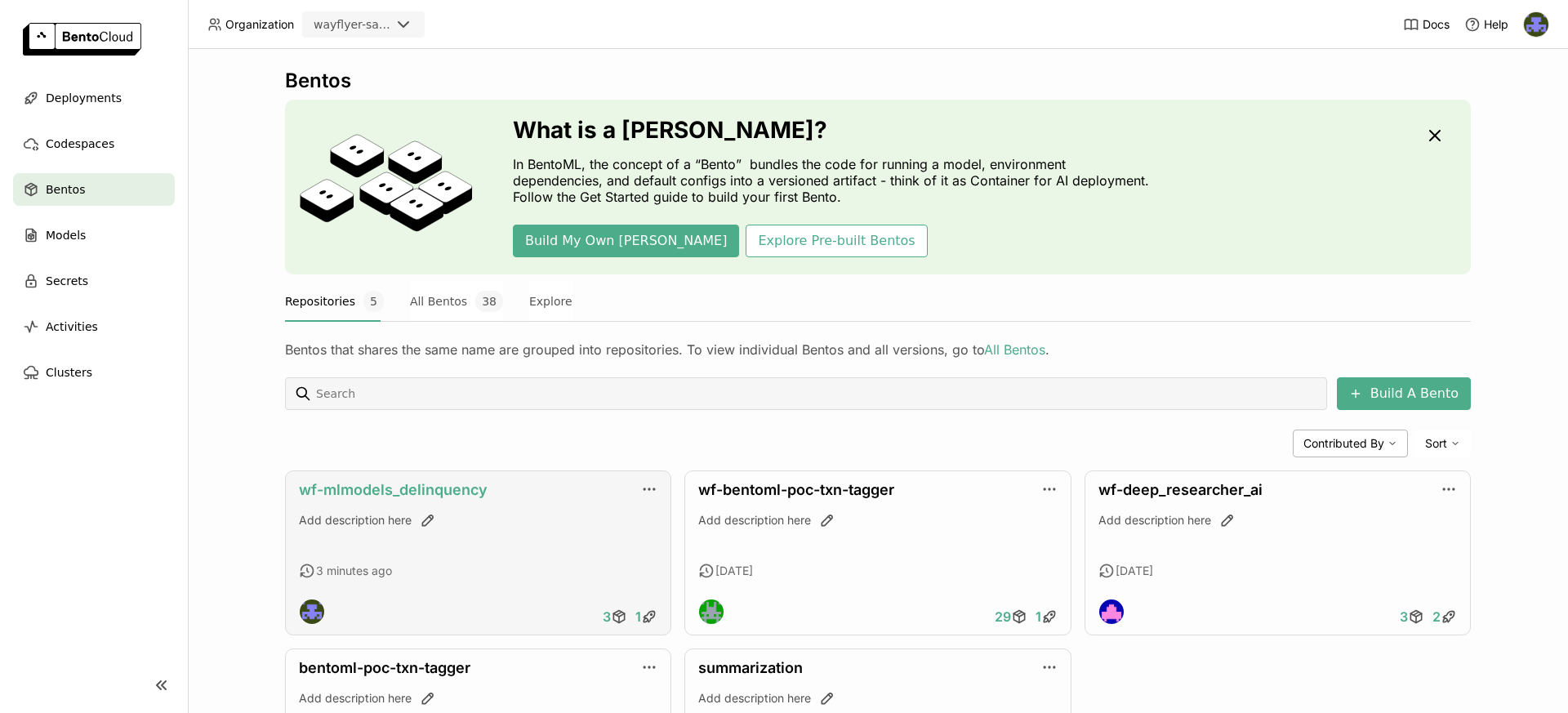
click at [425, 490] on link "wf-mlmodels_delinquency" at bounding box center [393, 490] width 189 height 17
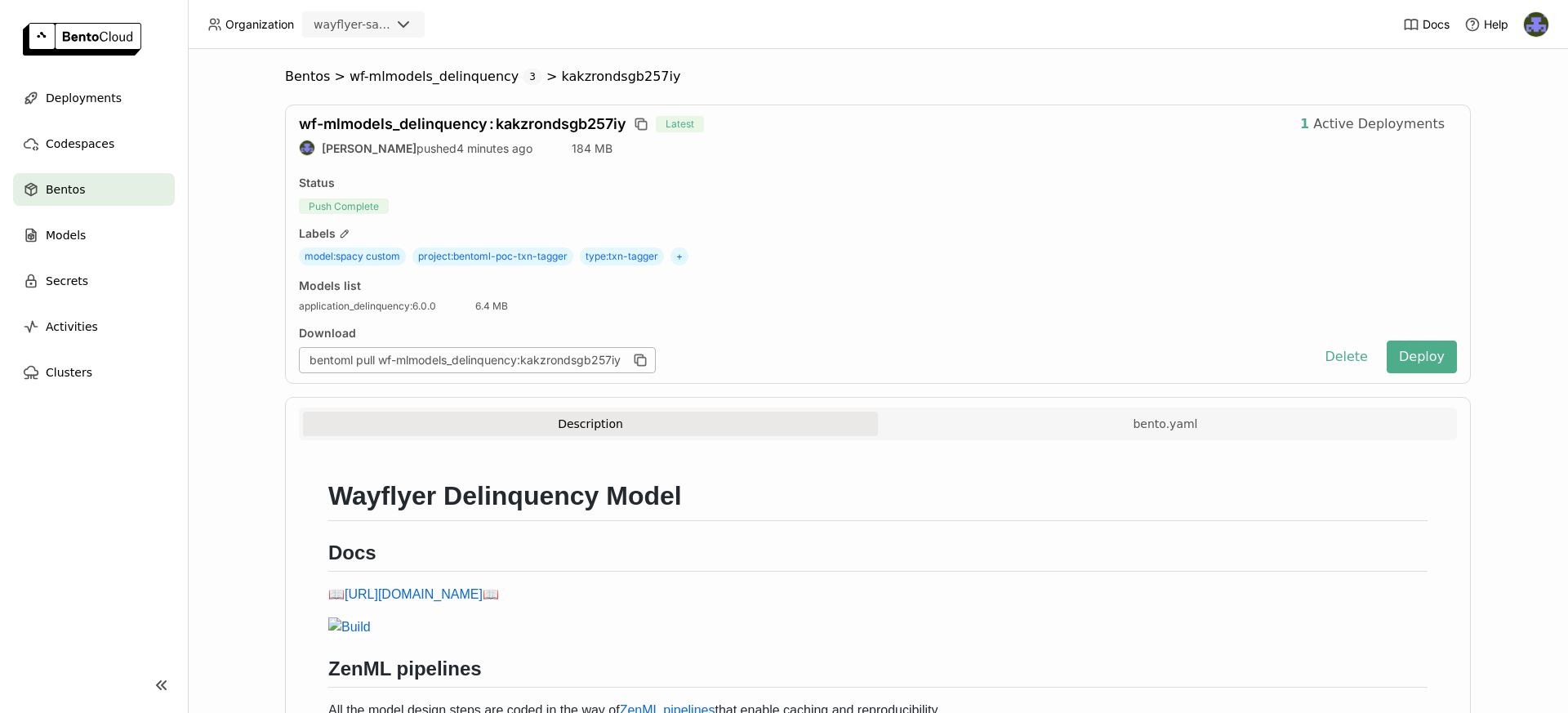
click at [73, 174] on div "Bentos" at bounding box center [93, 189] width 162 height 32
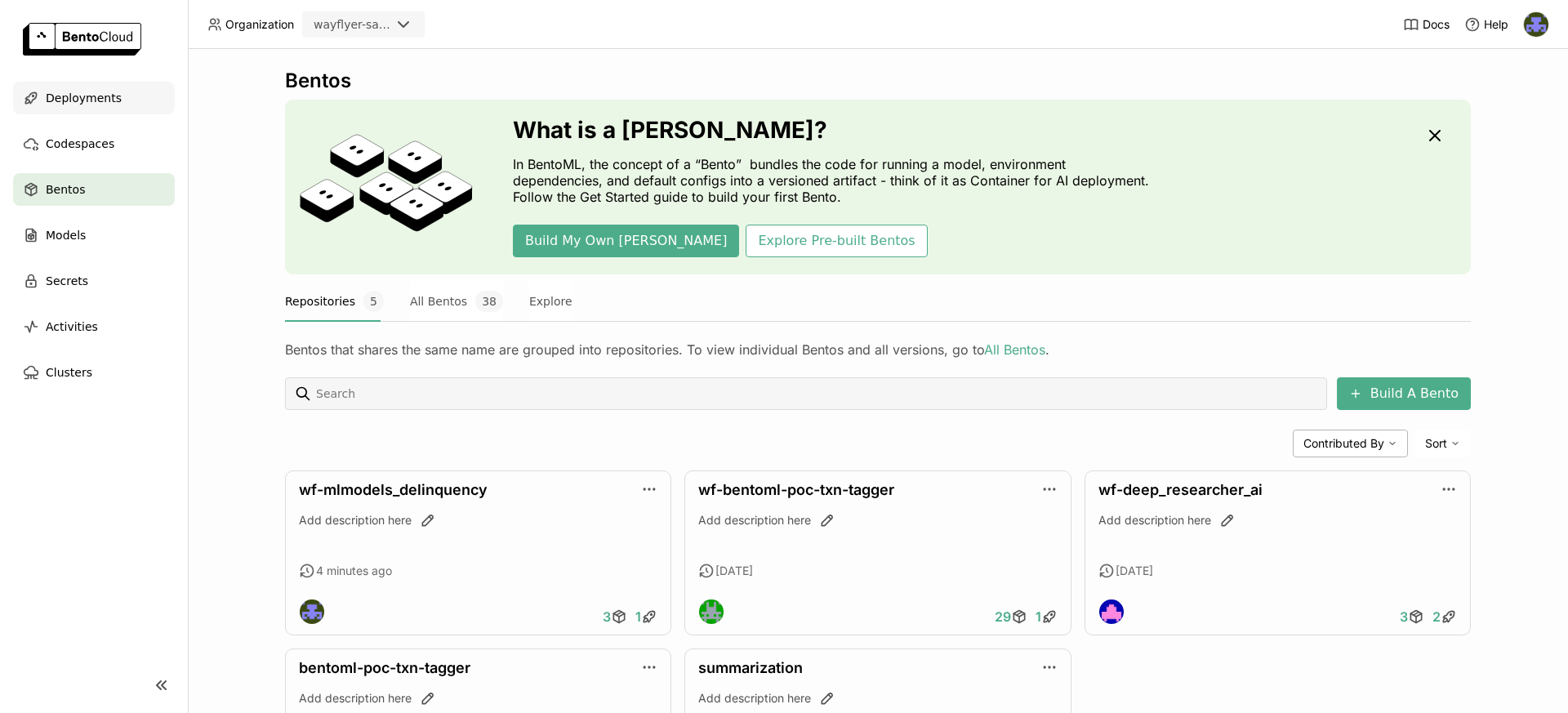
click at [88, 107] on span "Deployments" at bounding box center [83, 98] width 76 height 19
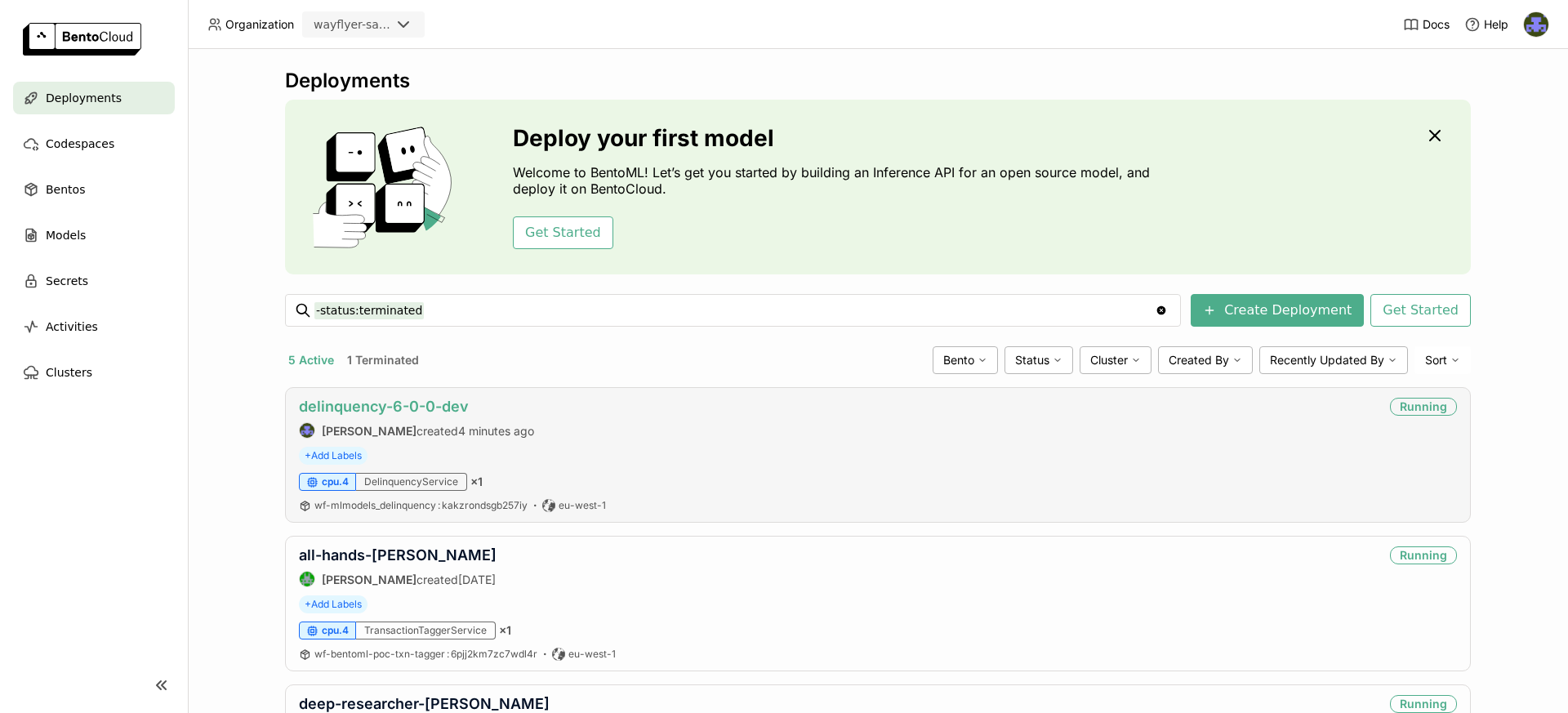
click at [444, 406] on link "delinquency-6-0-0-dev" at bounding box center [383, 406] width 169 height 17
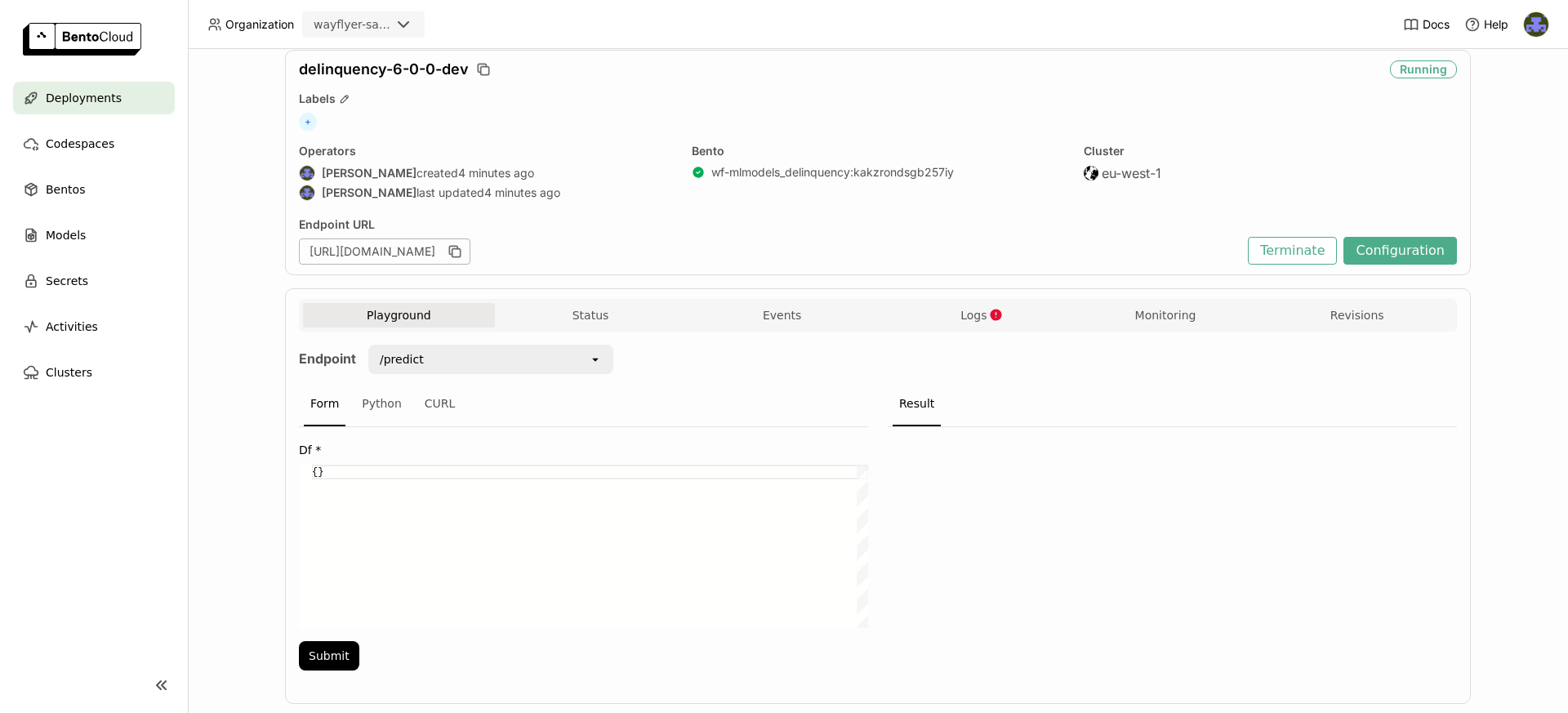
scroll to position [90, 0]
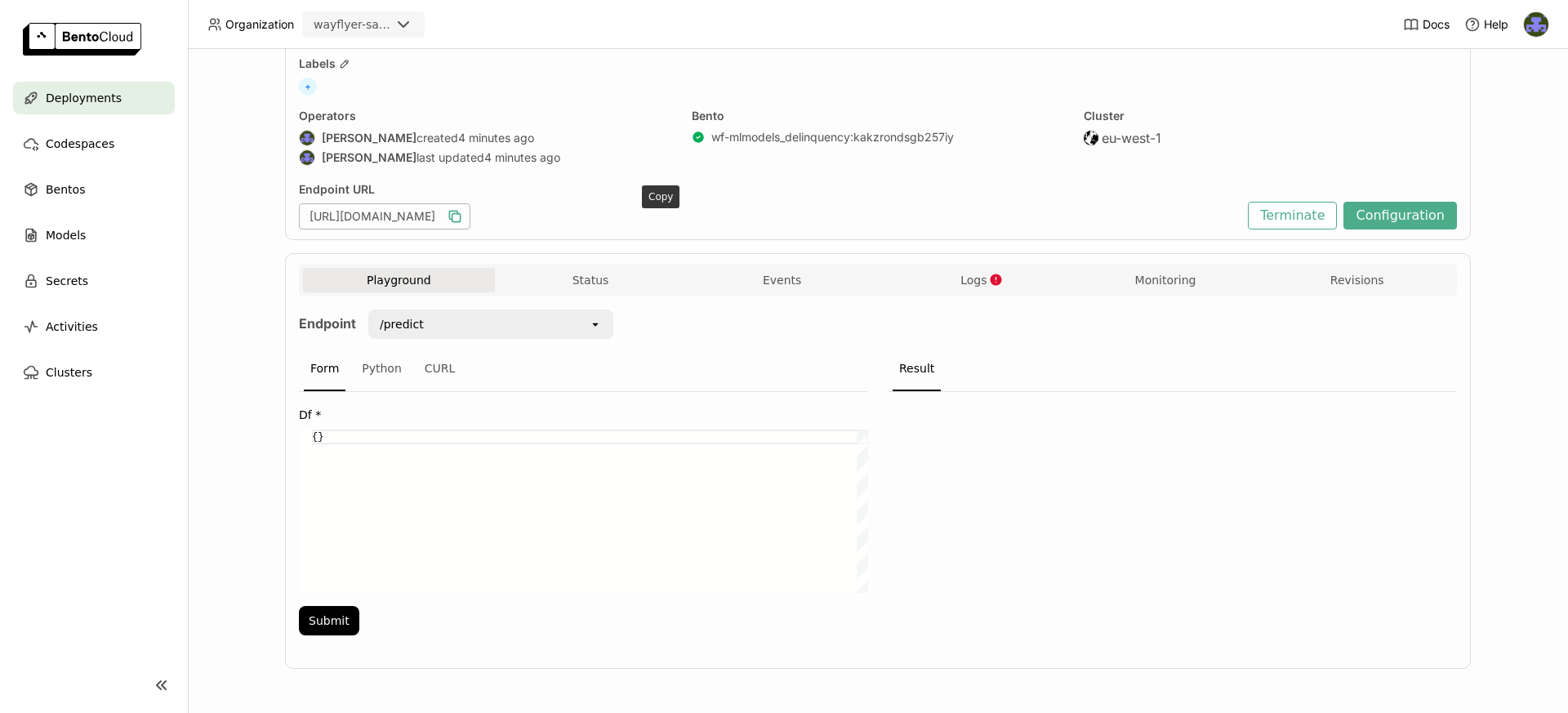
click at [463, 219] on icon "button" at bounding box center [454, 216] width 17 height 17
click at [386, 371] on div "Python" at bounding box center [382, 369] width 53 height 44
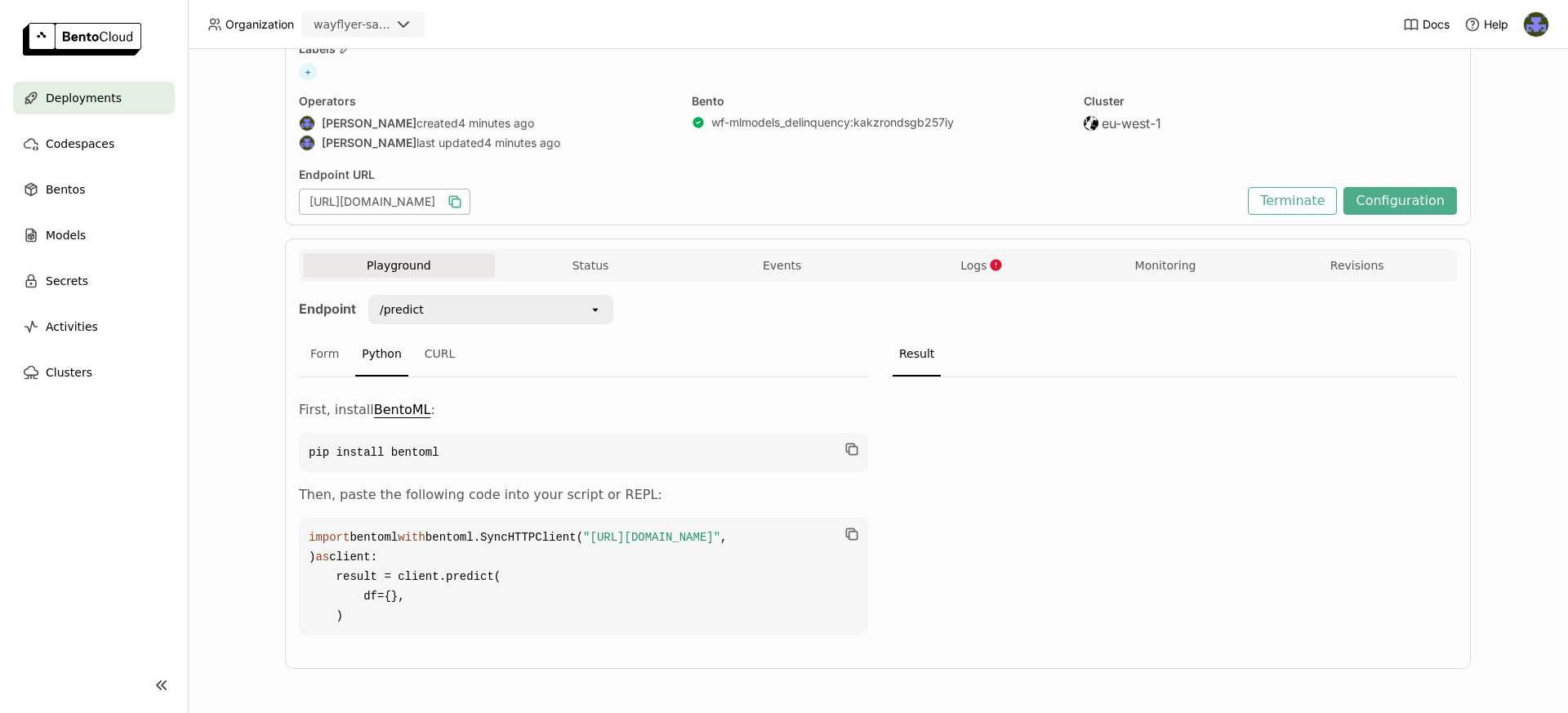
scroll to position [163, 0]
drag, startPoint x: 356, startPoint y: 618, endPoint x: 299, endPoint y: 467, distance: 161.4
click at [299, 518] on code "import bentoml with bentoml.SyncHTTPClient( "[URL][DOMAIN_NAME]" , ) as client:…" at bounding box center [584, 577] width 570 height 118
copy code "import bentoml with bentoml.SyncHTTPClient( "[URL][DOMAIN_NAME]" , ) as client:…"
click at [73, 173] on div "Bentos" at bounding box center [93, 189] width 162 height 32
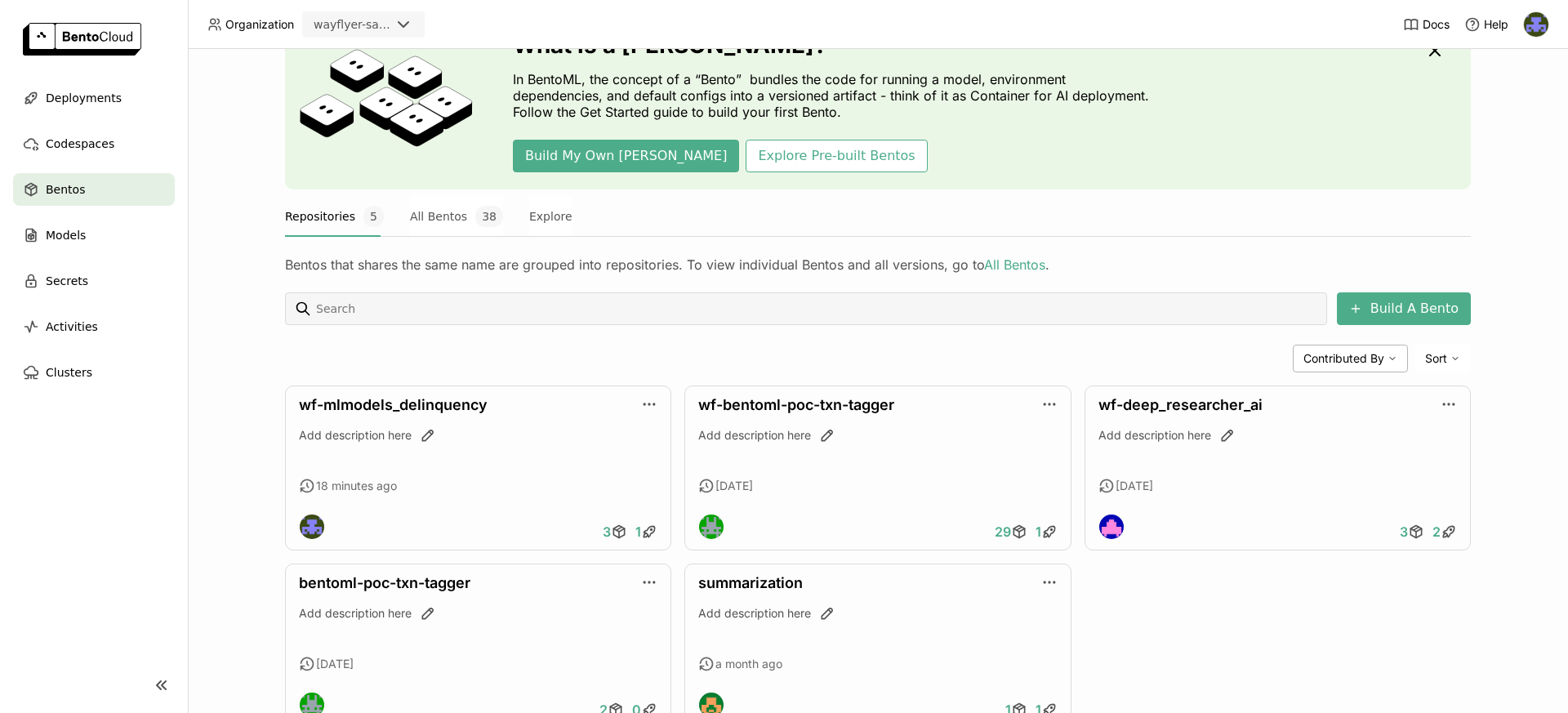
scroll to position [144, 0]
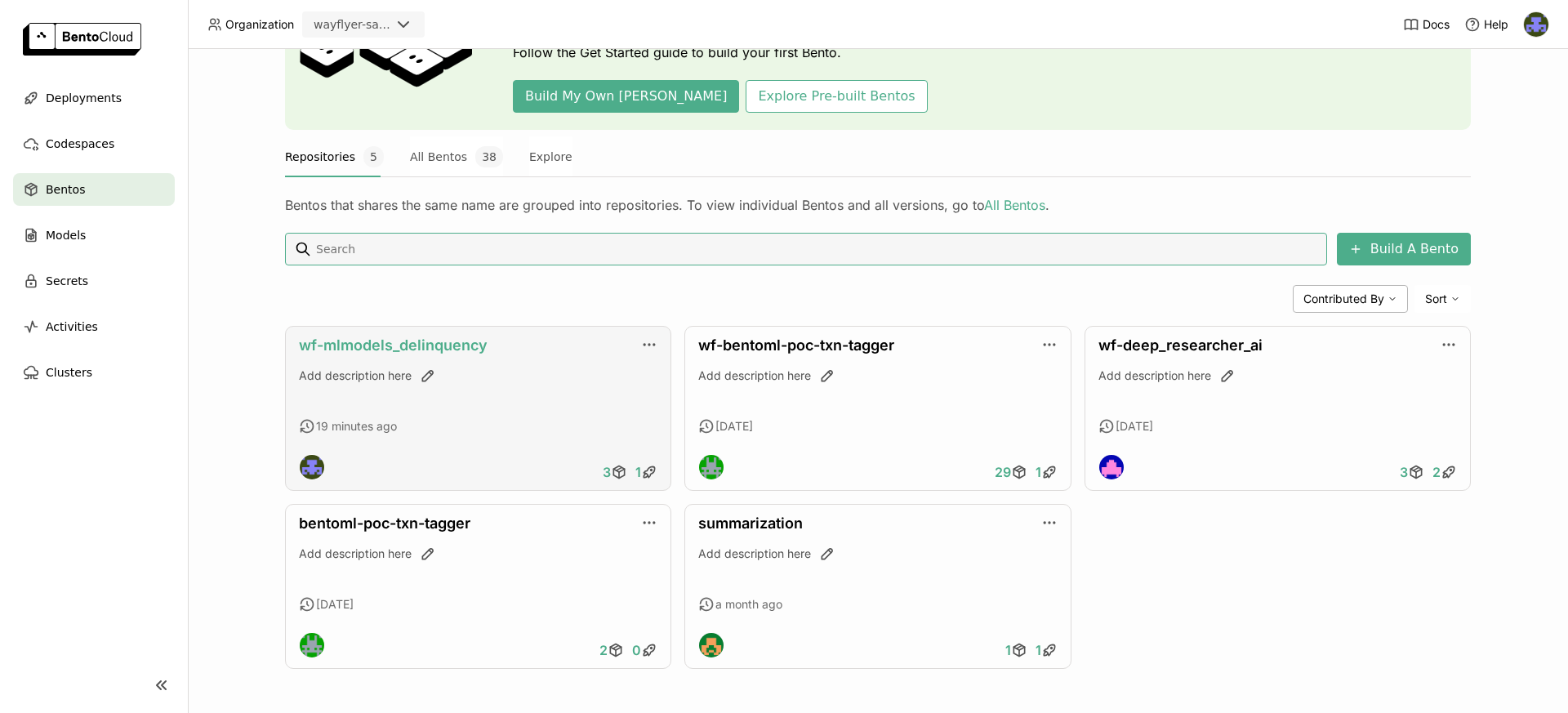
click at [411, 347] on link "wf-mlmodels_delinquency" at bounding box center [393, 345] width 189 height 17
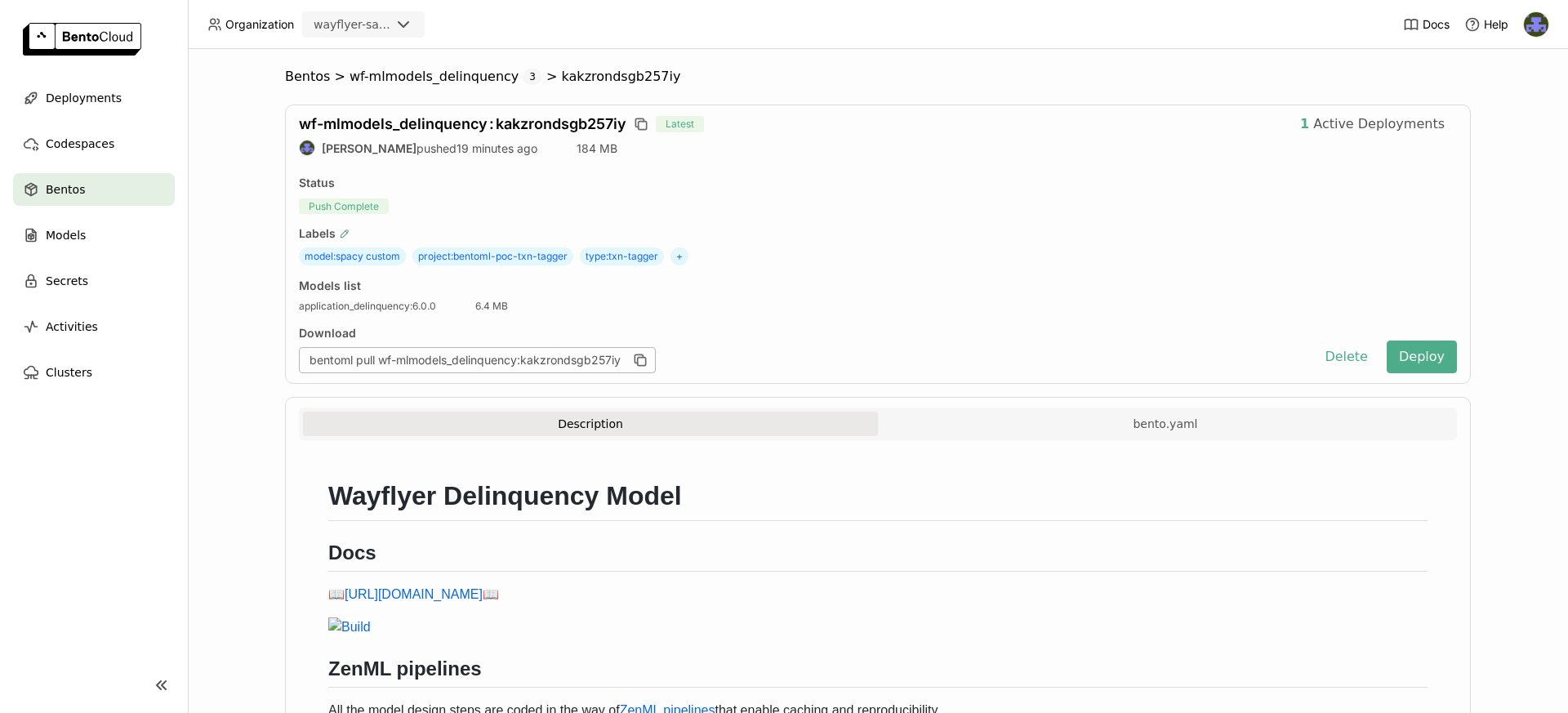
click at [339, 232] on icon "button" at bounding box center [344, 233] width 11 height 11
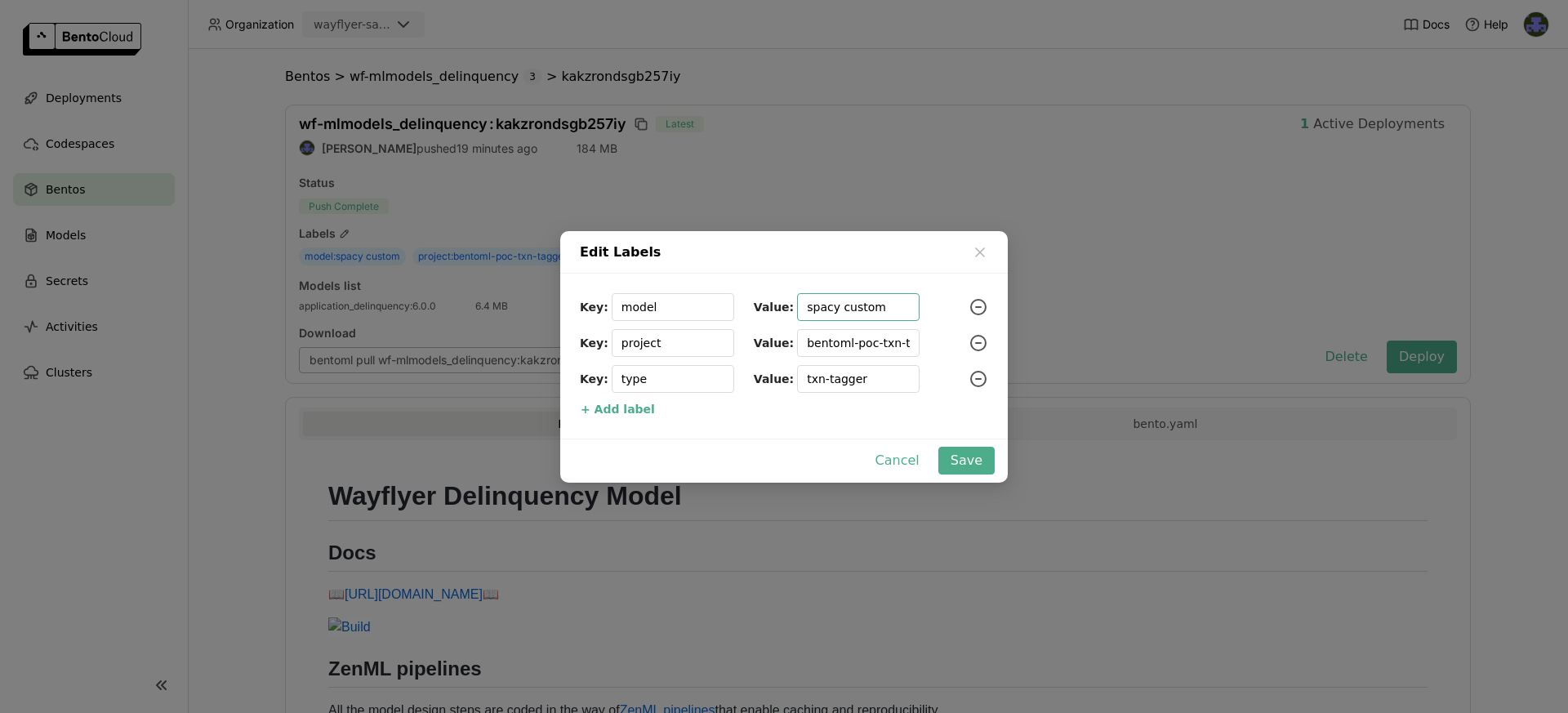
click at [839, 308] on input "spacy custom" at bounding box center [859, 308] width 103 height 26
click at [877, 303] on input "spacy custom" at bounding box center [859, 308] width 103 height 26
paste input "delinquency"
type input "delinquency"
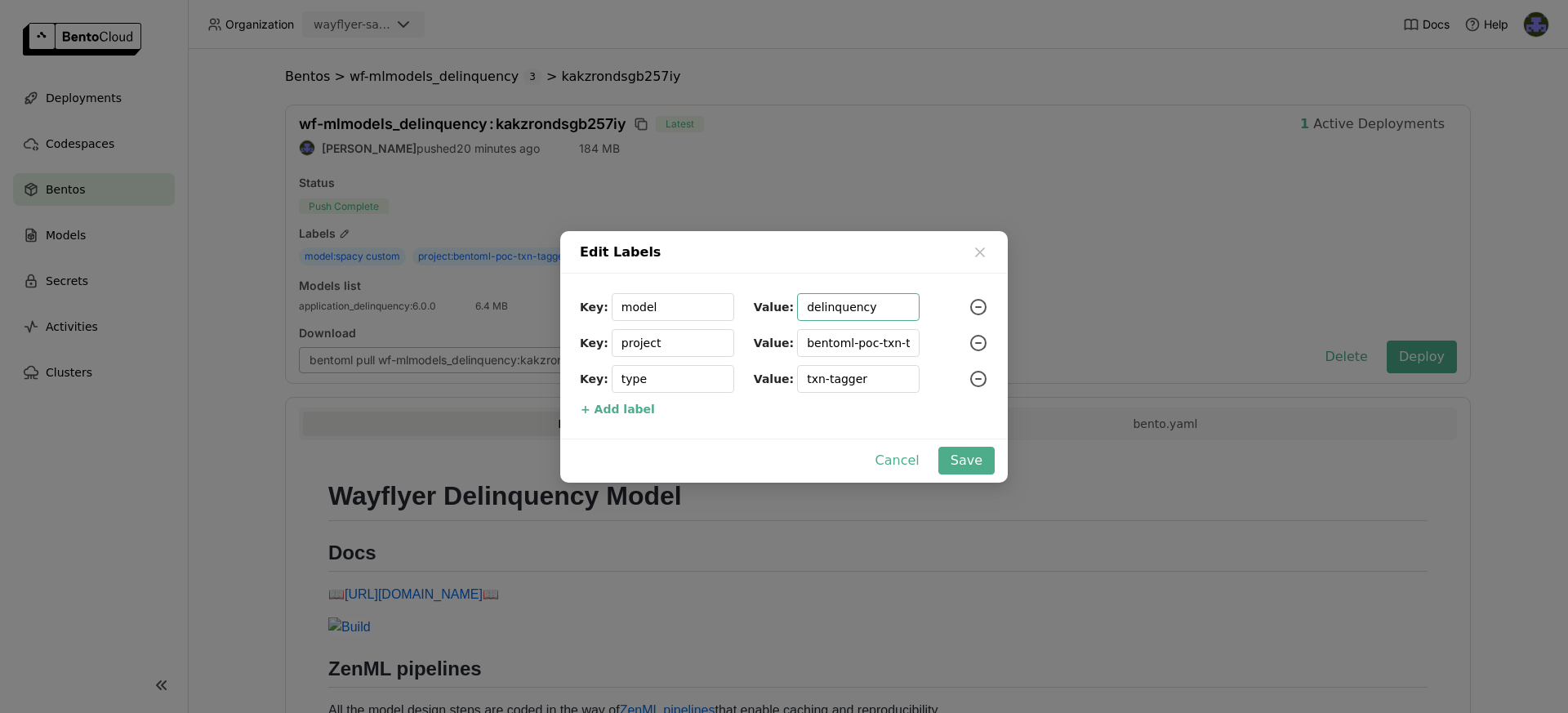
click at [832, 343] on input "bentoml-poc-txn-tagger" at bounding box center [859, 343] width 103 height 26
paste input "mlmodels_delinquency"
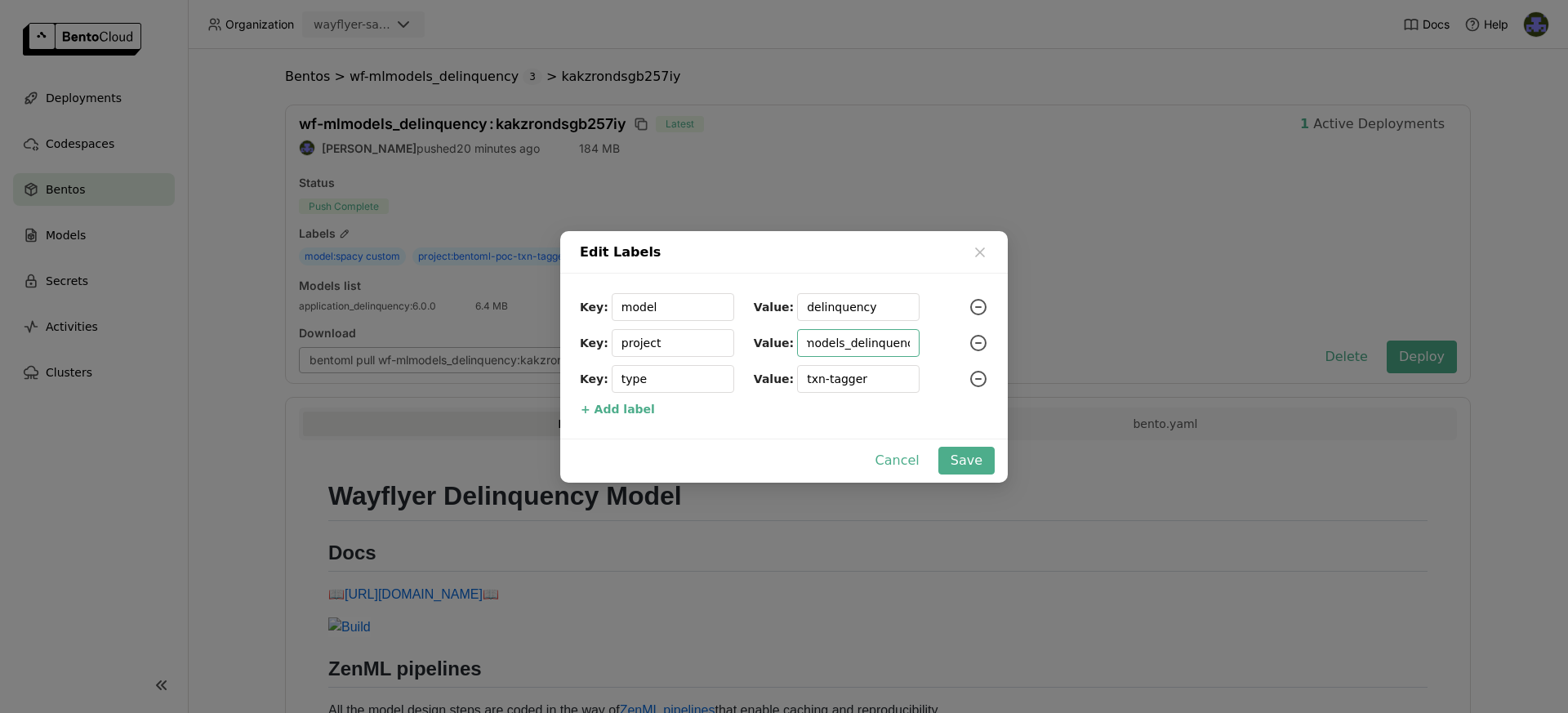
type input "mlmodels_delinquency"
drag, startPoint x: 856, startPoint y: 381, endPoint x: 676, endPoint y: 371, distance: 180.3
click at [680, 371] on div "Key: type Value: txn-tagger" at bounding box center [784, 379] width 408 height 28
paste input "application"
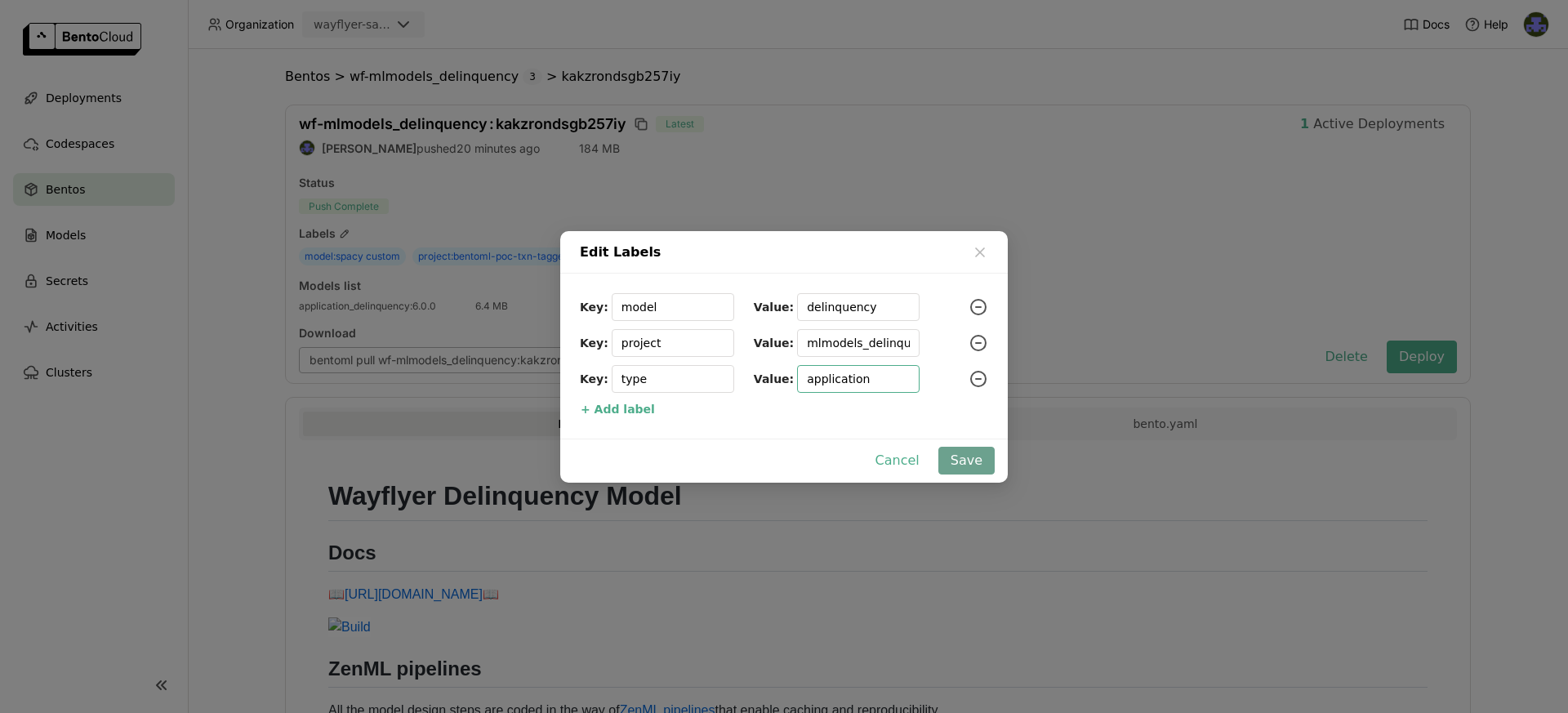
type input "application"
click at [983, 463] on button "Save" at bounding box center [966, 460] width 56 height 28
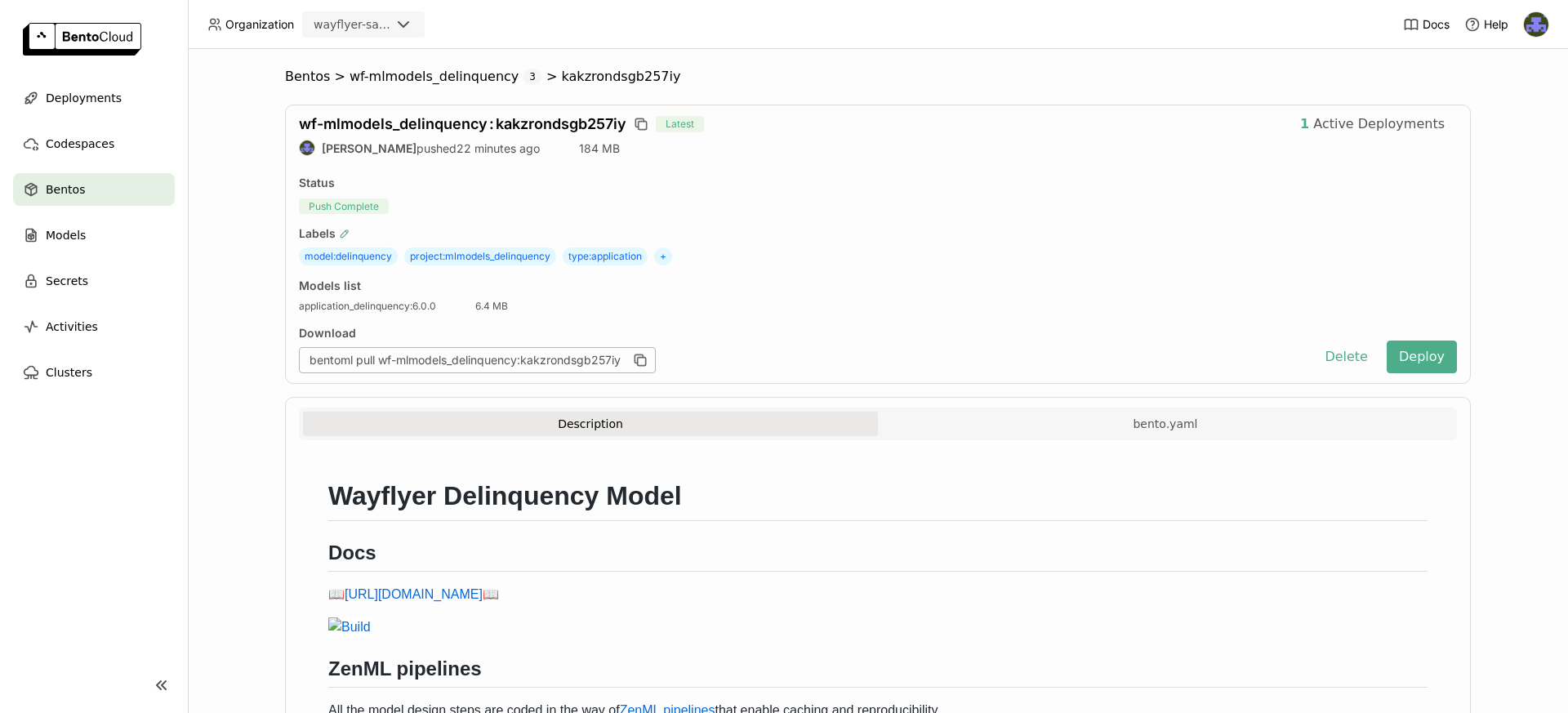
click at [341, 233] on icon "button" at bounding box center [344, 234] width 7 height 7
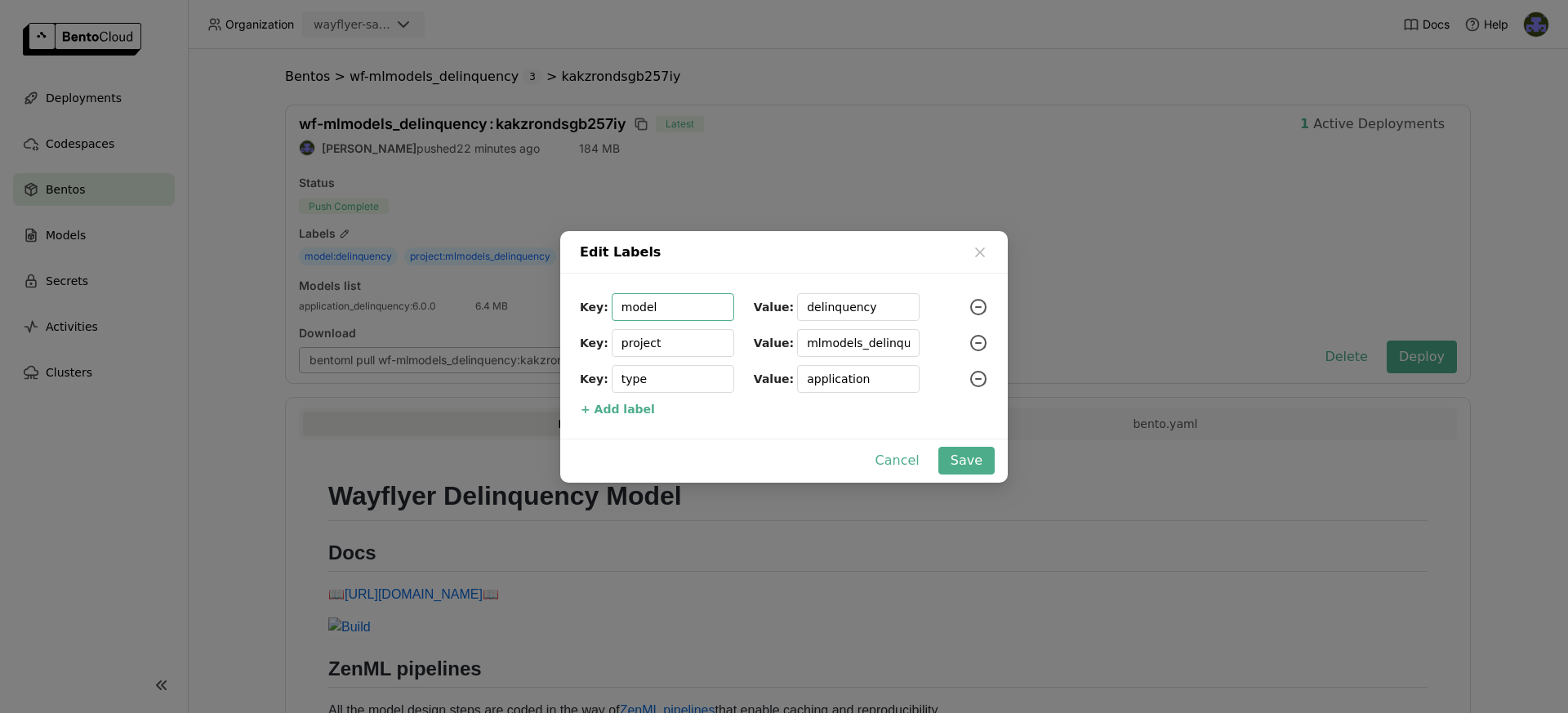
click at [827, 307] on input "delinquency" at bounding box center [859, 308] width 103 height 26
paste input "application_delinquency_model"
type input "application_delinquency_model"
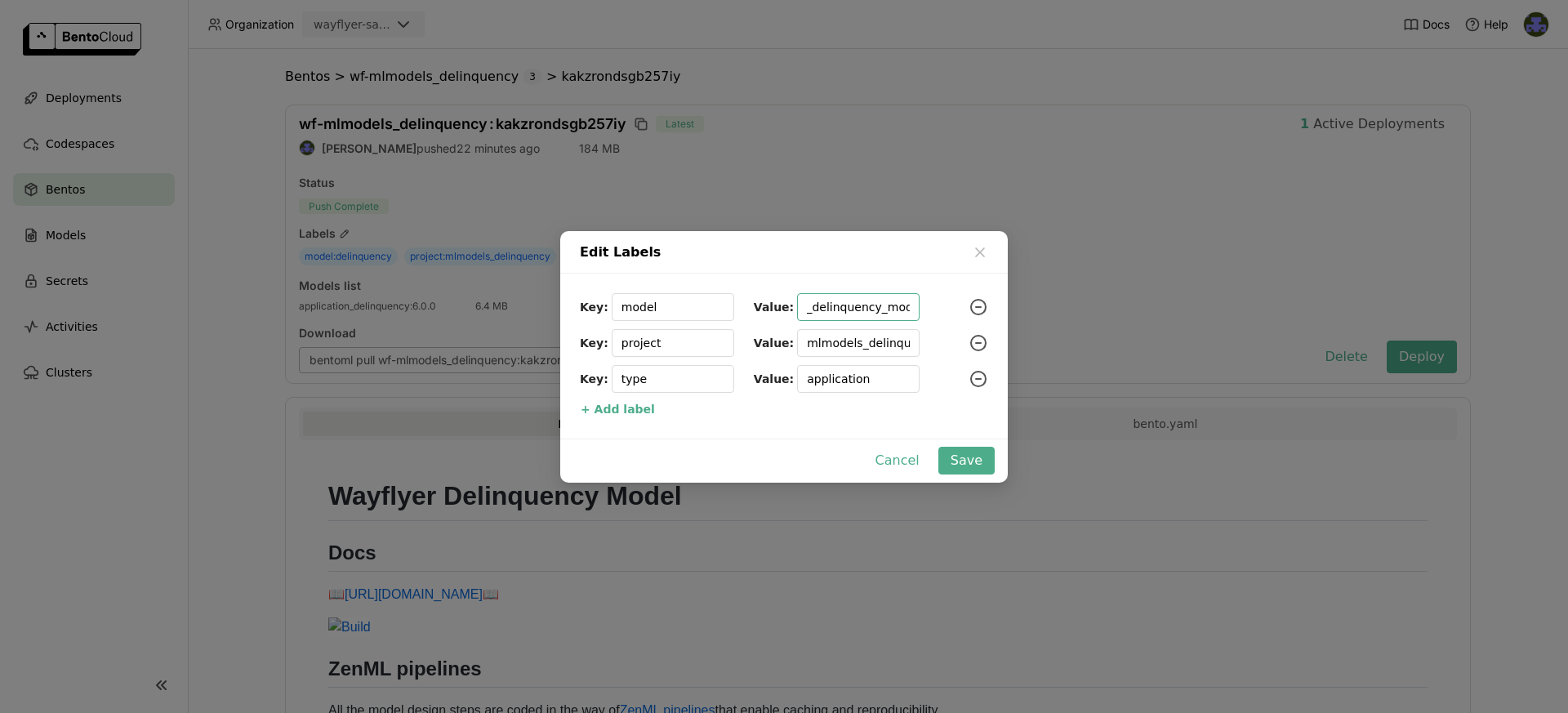
scroll to position [0, 0]
click at [828, 378] on input "application" at bounding box center [859, 379] width 103 height 26
paste input "delinquency"
type input "delinquency"
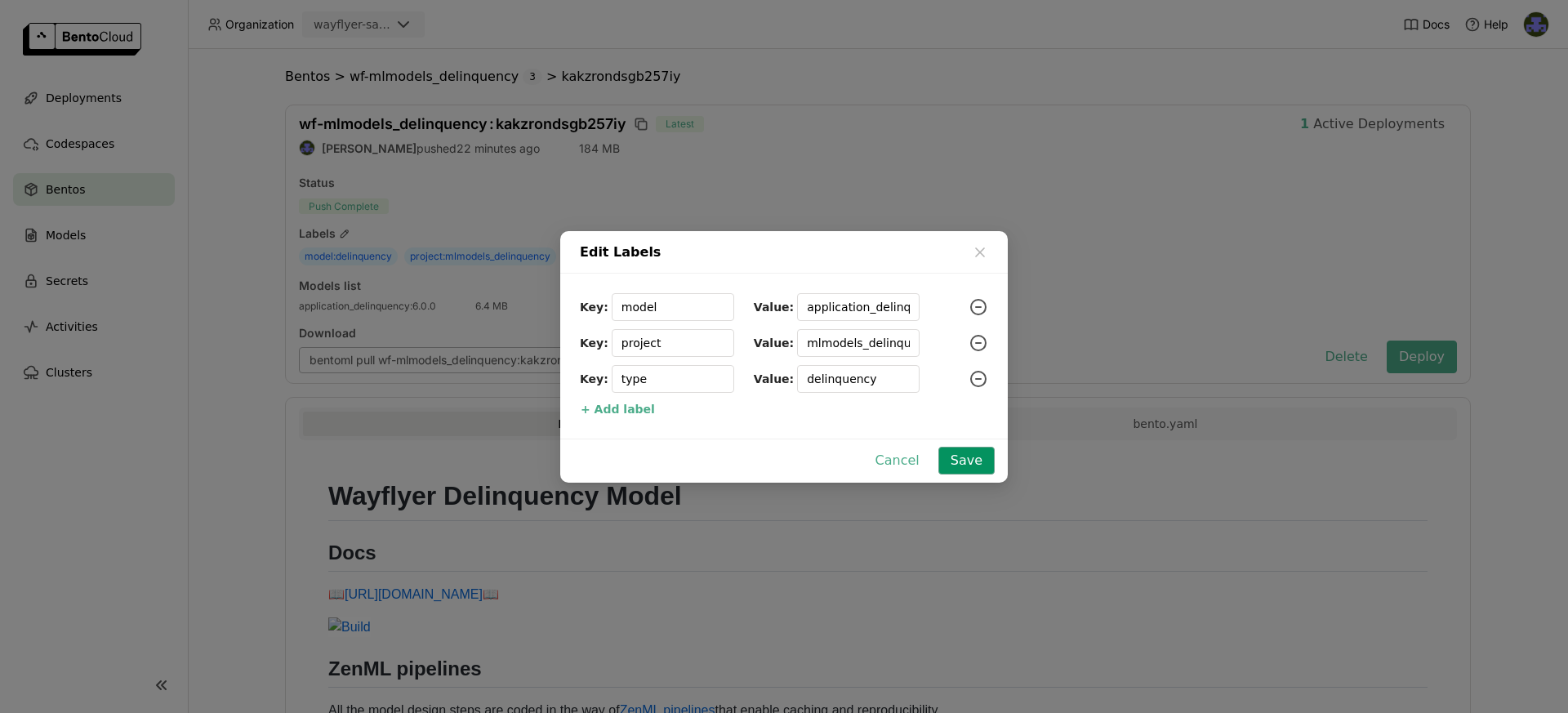
click at [974, 463] on button "Save" at bounding box center [966, 460] width 56 height 28
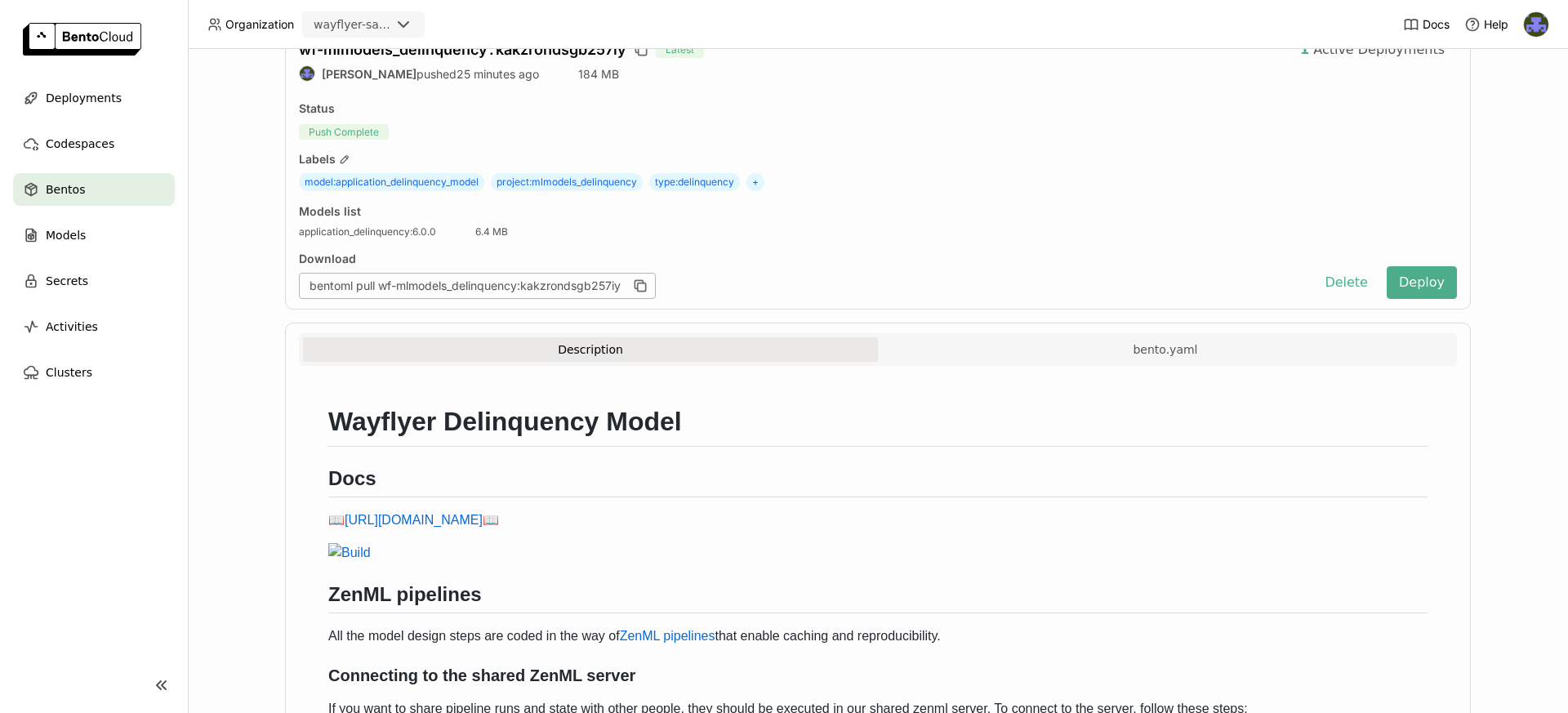
scroll to position [73, 0]
click at [1205, 345] on button "bento.yaml" at bounding box center [1165, 350] width 575 height 24
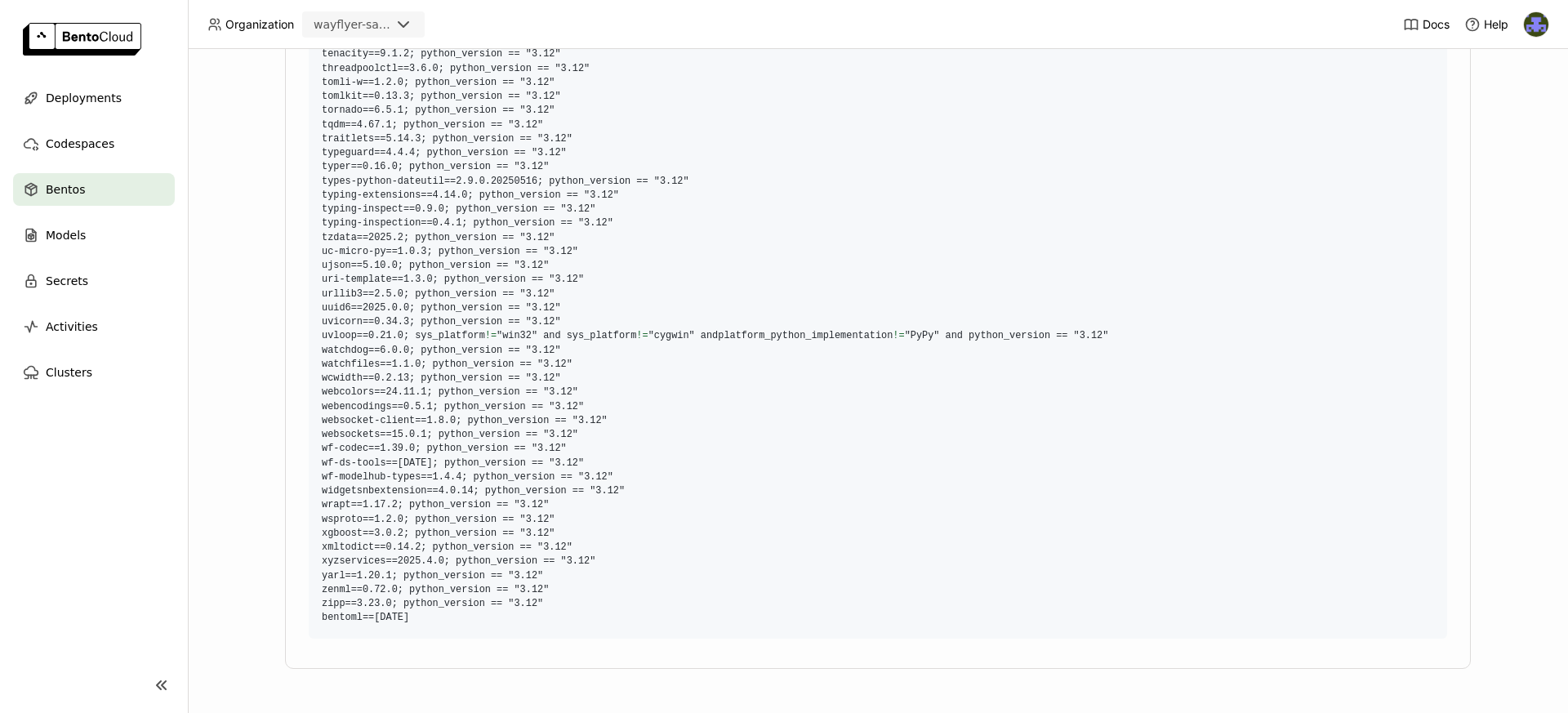
scroll to position [7991, 0]
click at [99, 178] on div "Bentos" at bounding box center [93, 189] width 162 height 32
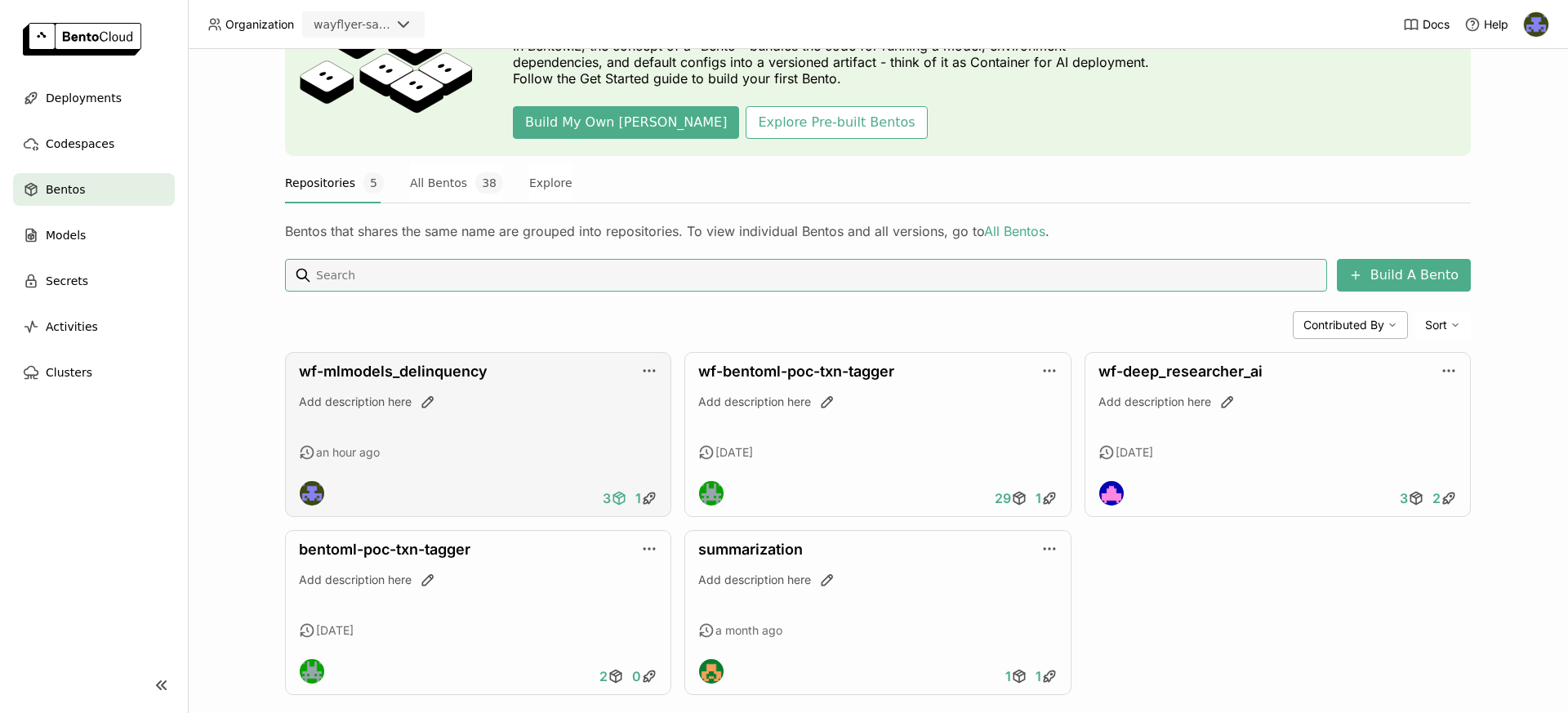
scroll to position [144, 0]
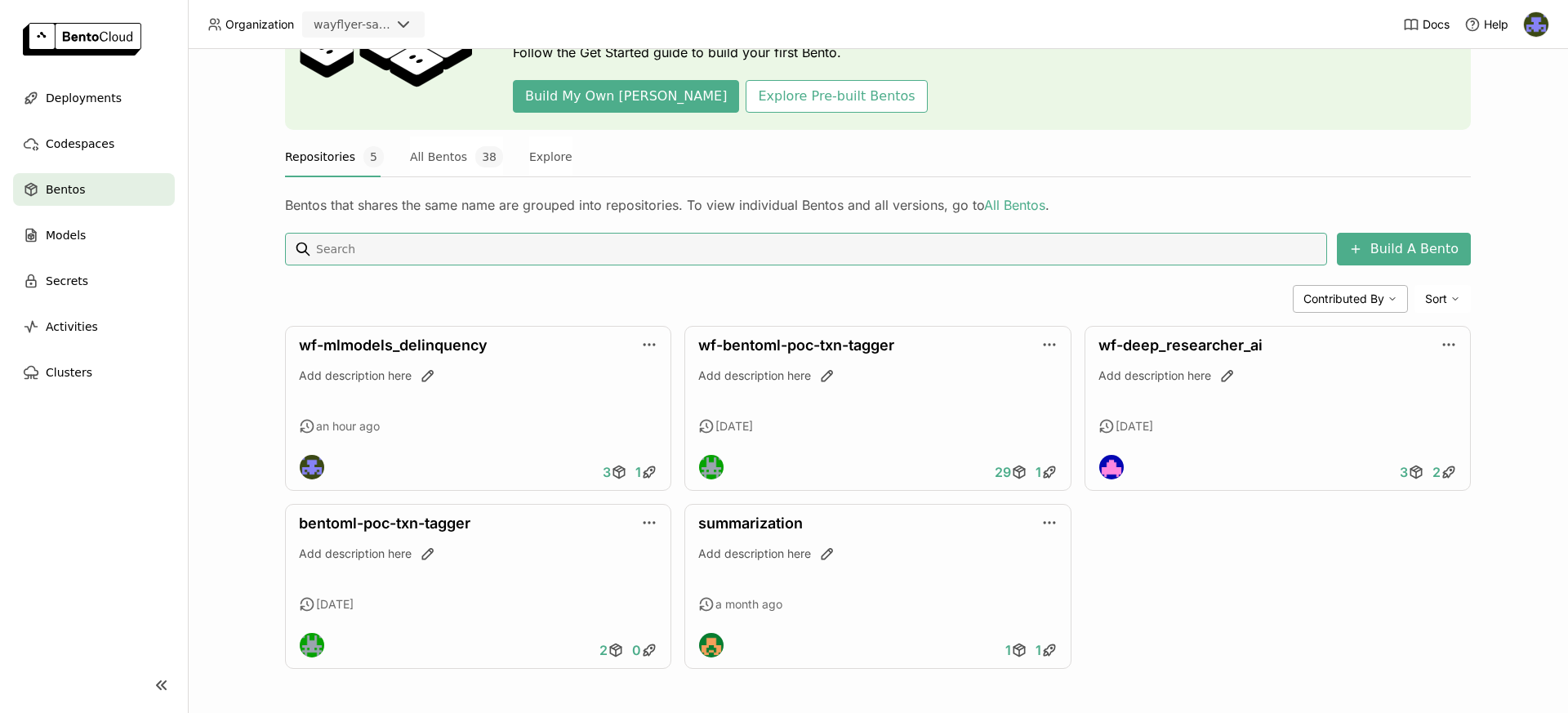
click at [404, 29] on icon at bounding box center [404, 24] width 19 height 19
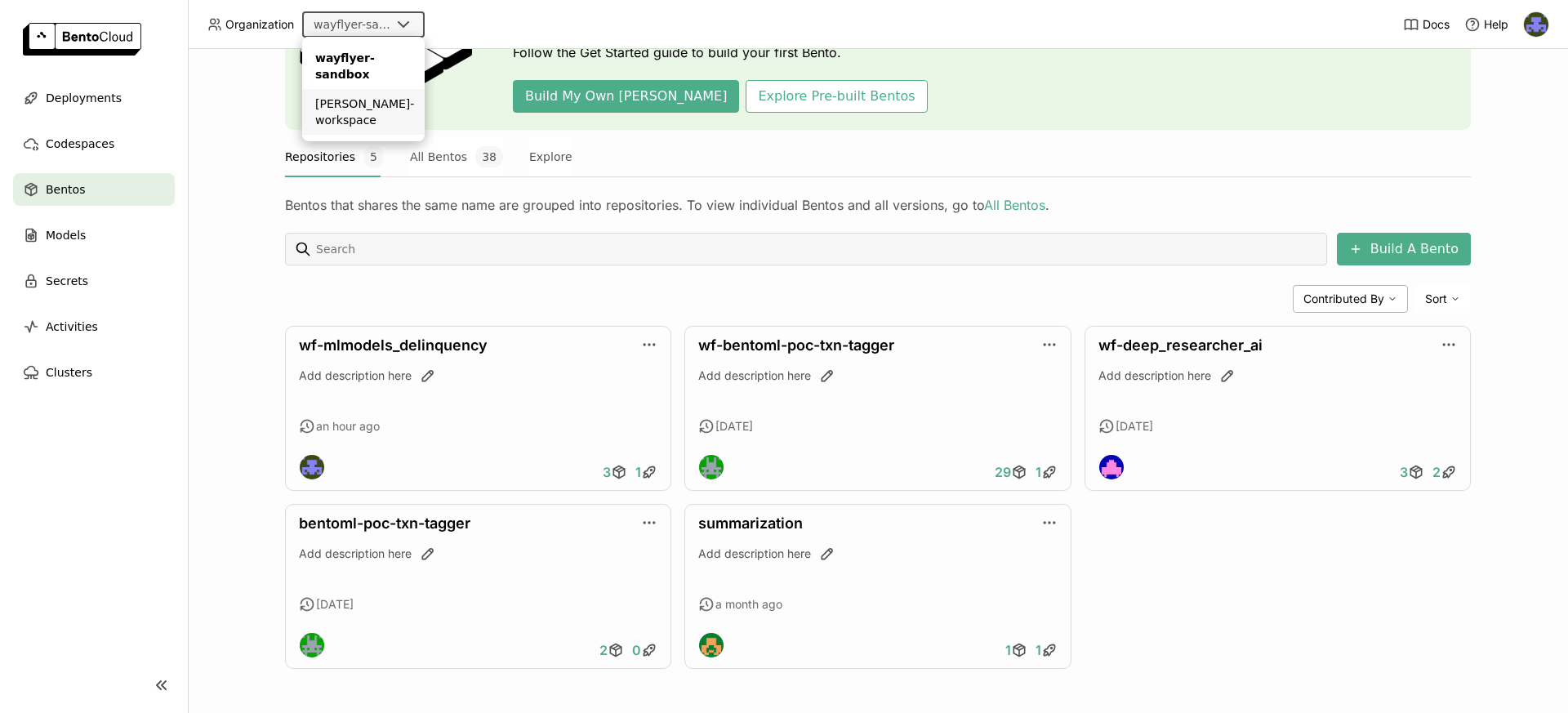
click at [370, 110] on div "[PERSON_NAME]-workspace" at bounding box center [363, 111] width 96 height 32
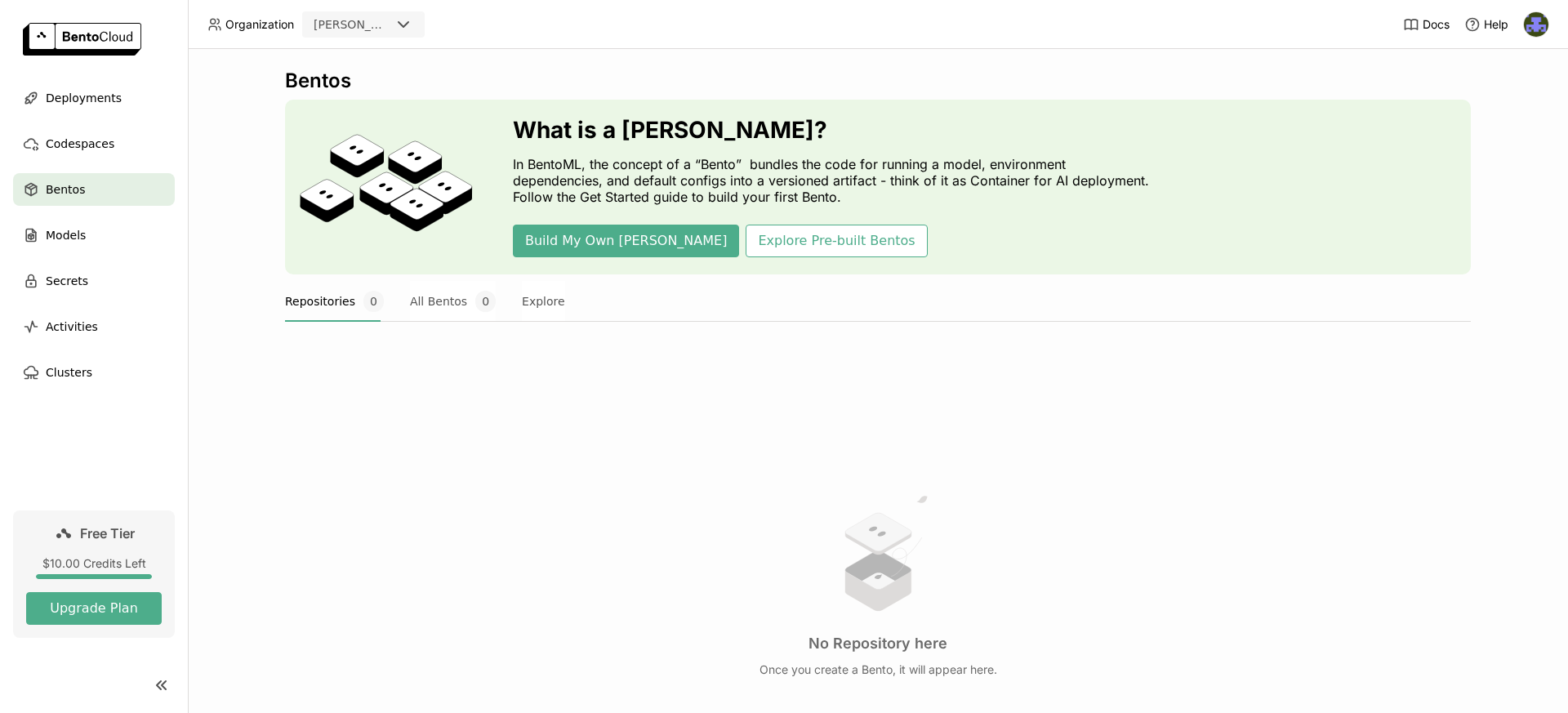
click at [1535, 28] on img at bounding box center [1536, 24] width 24 height 24
click at [1496, 151] on span "Logout" at bounding box center [1499, 154] width 35 height 15
